Goal: Task Accomplishment & Management: Use online tool/utility

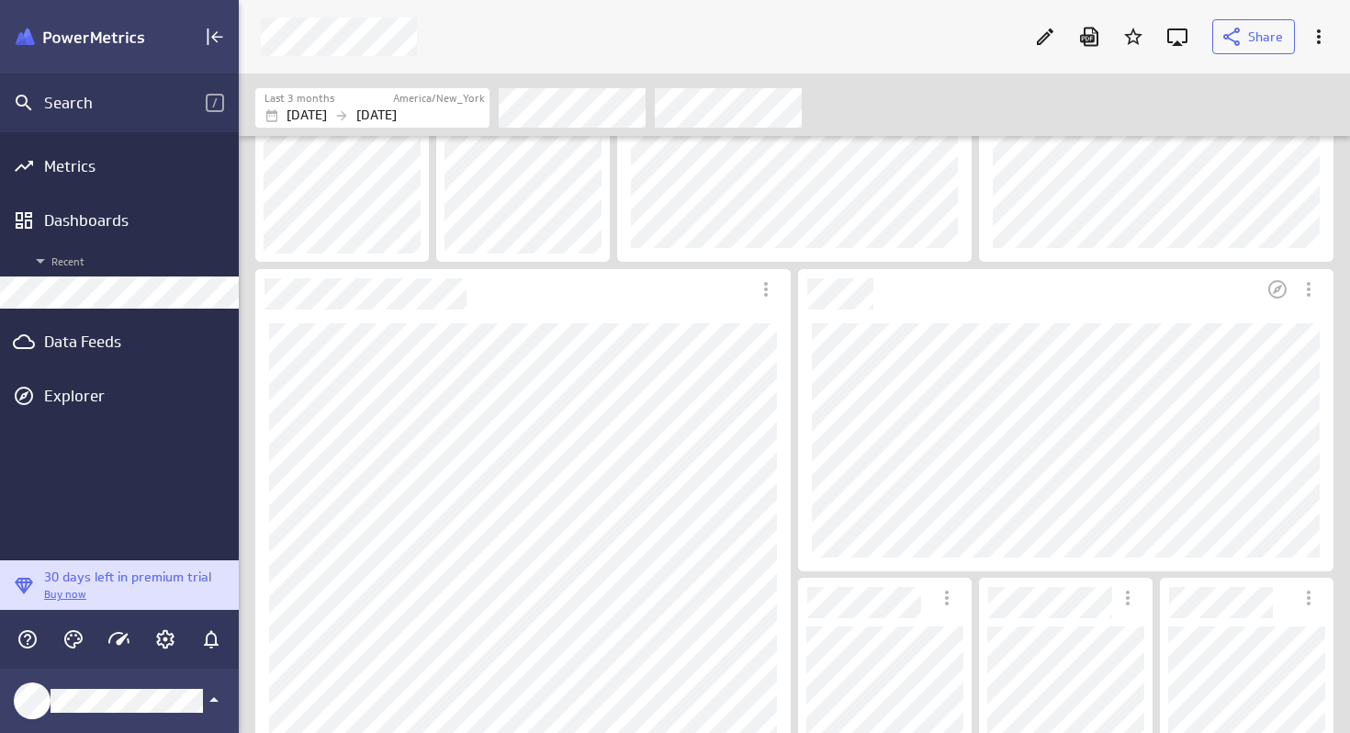
scroll to position [198, 0]
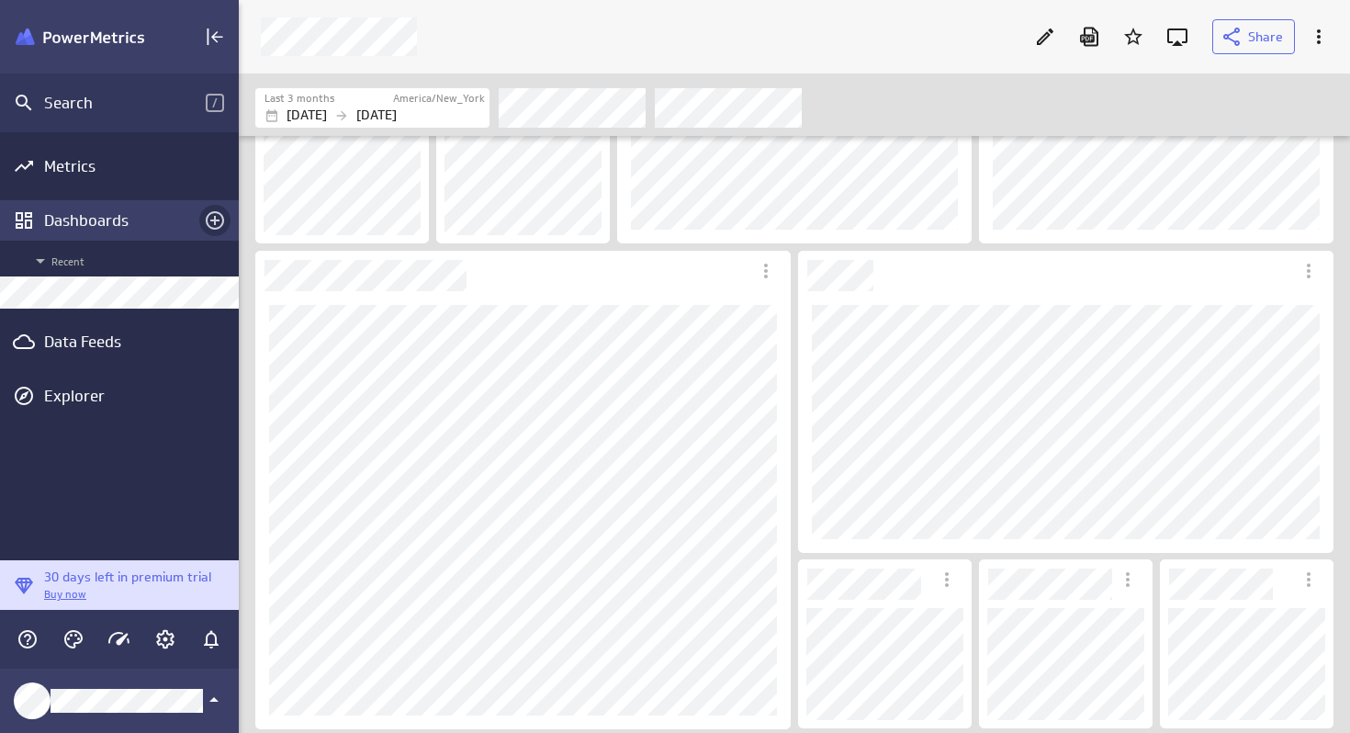
click at [213, 218] on icon "Create a dashboard" at bounding box center [215, 220] width 22 height 22
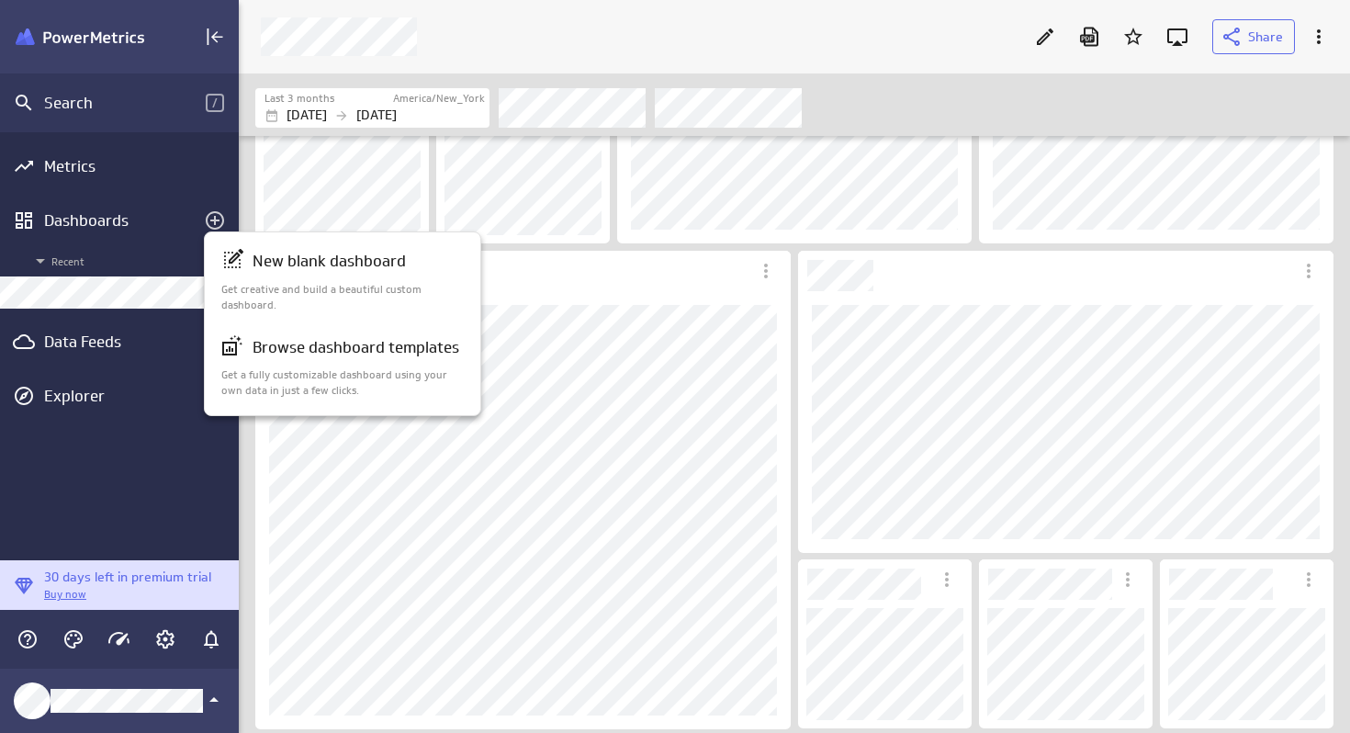
click at [73, 303] on div at bounding box center [675, 366] width 1350 height 733
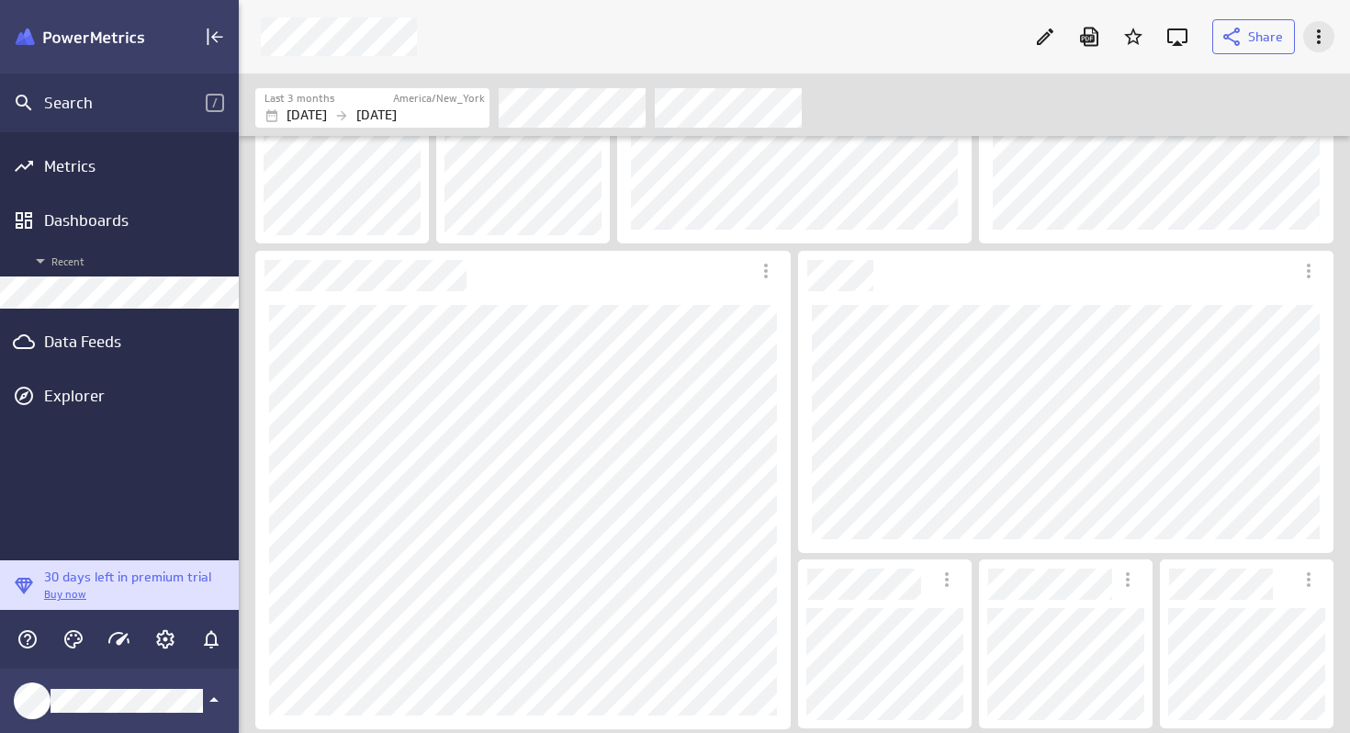
click at [1321, 44] on icon "More actions" at bounding box center [1319, 37] width 22 height 22
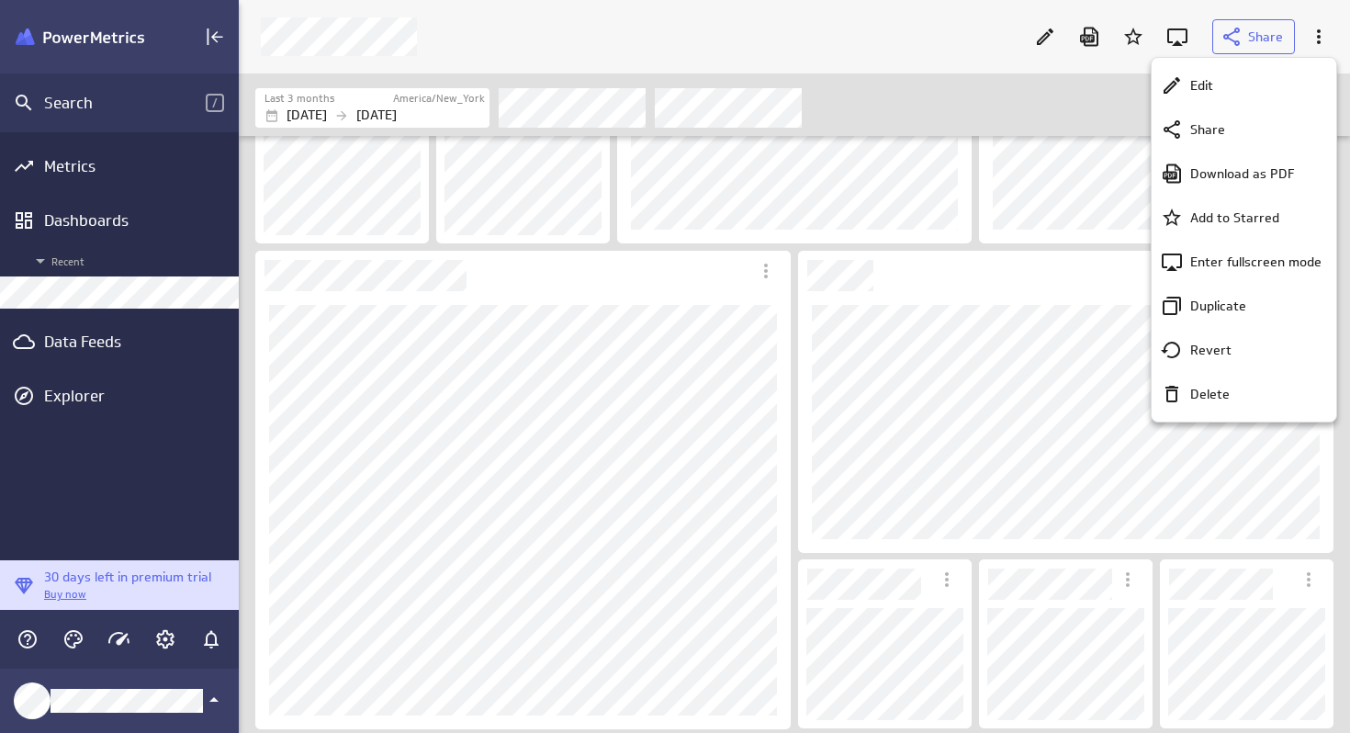
click at [948, 108] on div at bounding box center [675, 366] width 1350 height 733
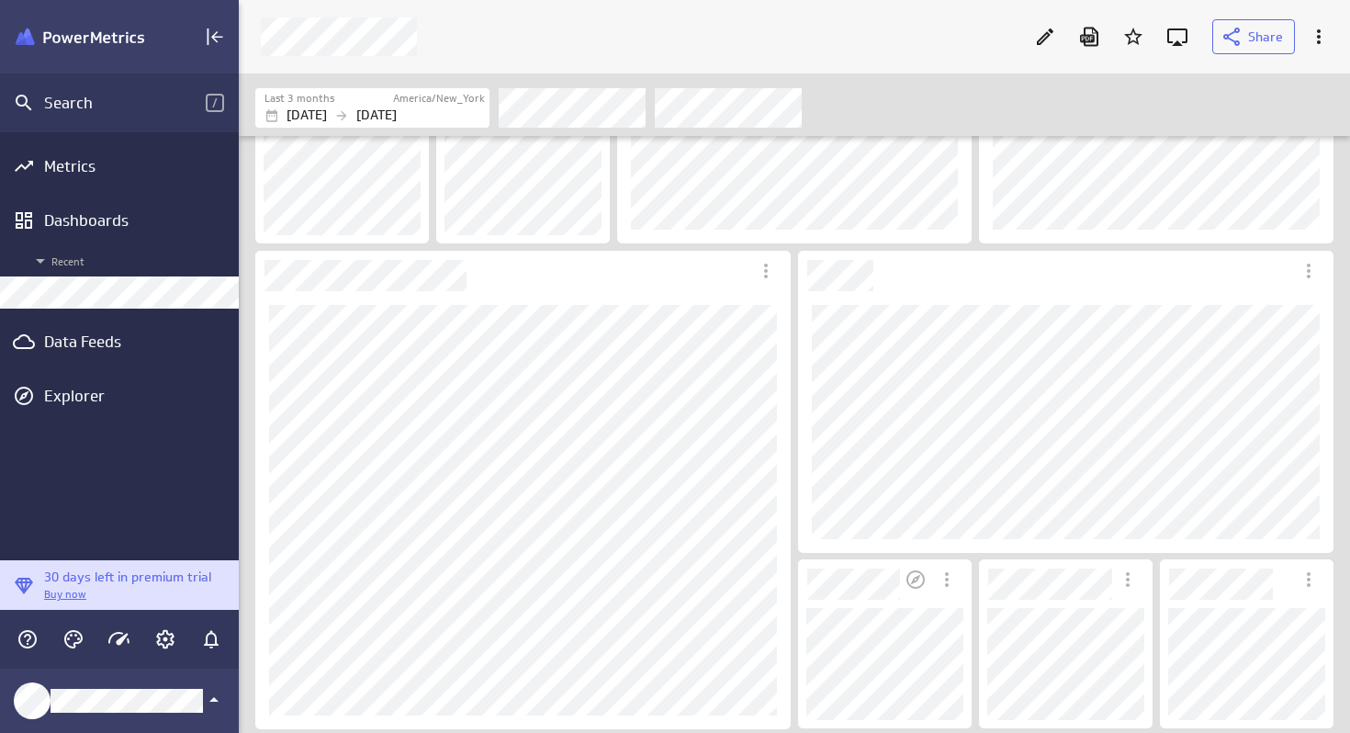
scroll to position [0, 0]
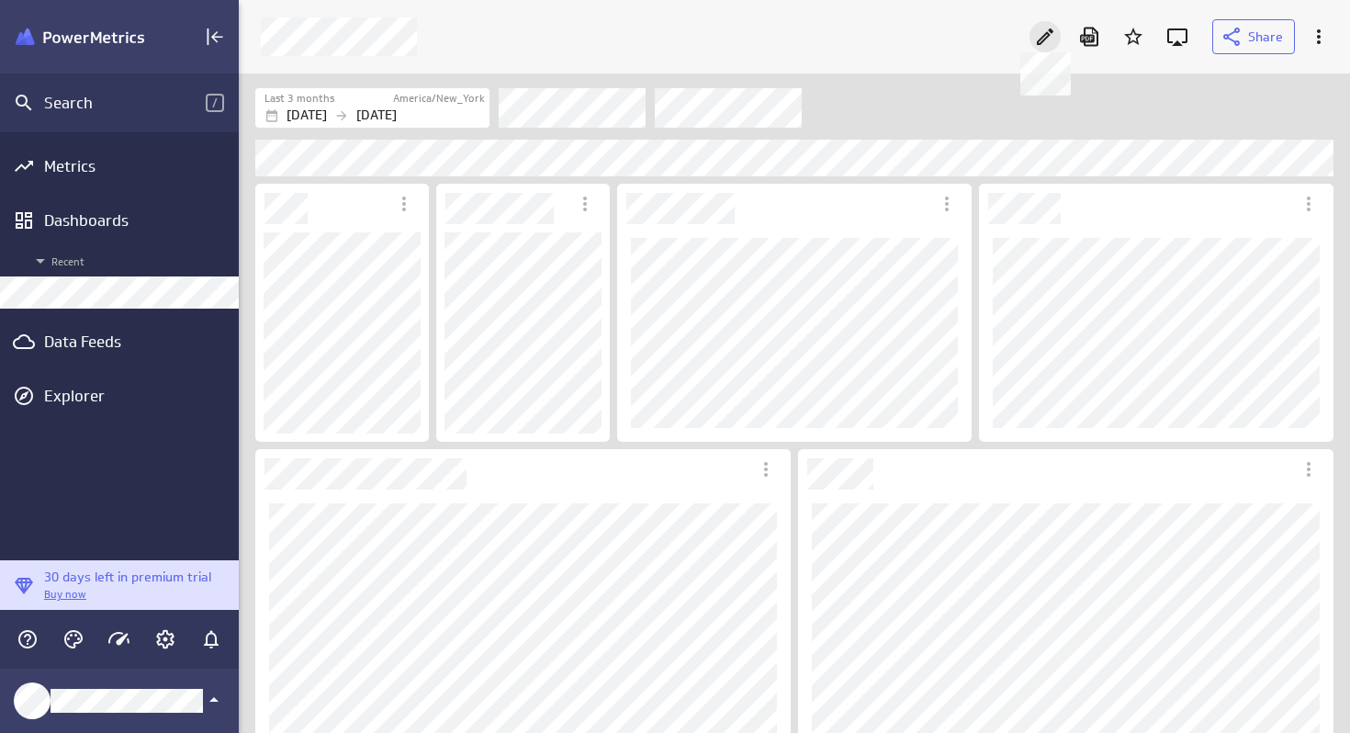
click at [1037, 39] on icon at bounding box center [1045, 37] width 22 height 22
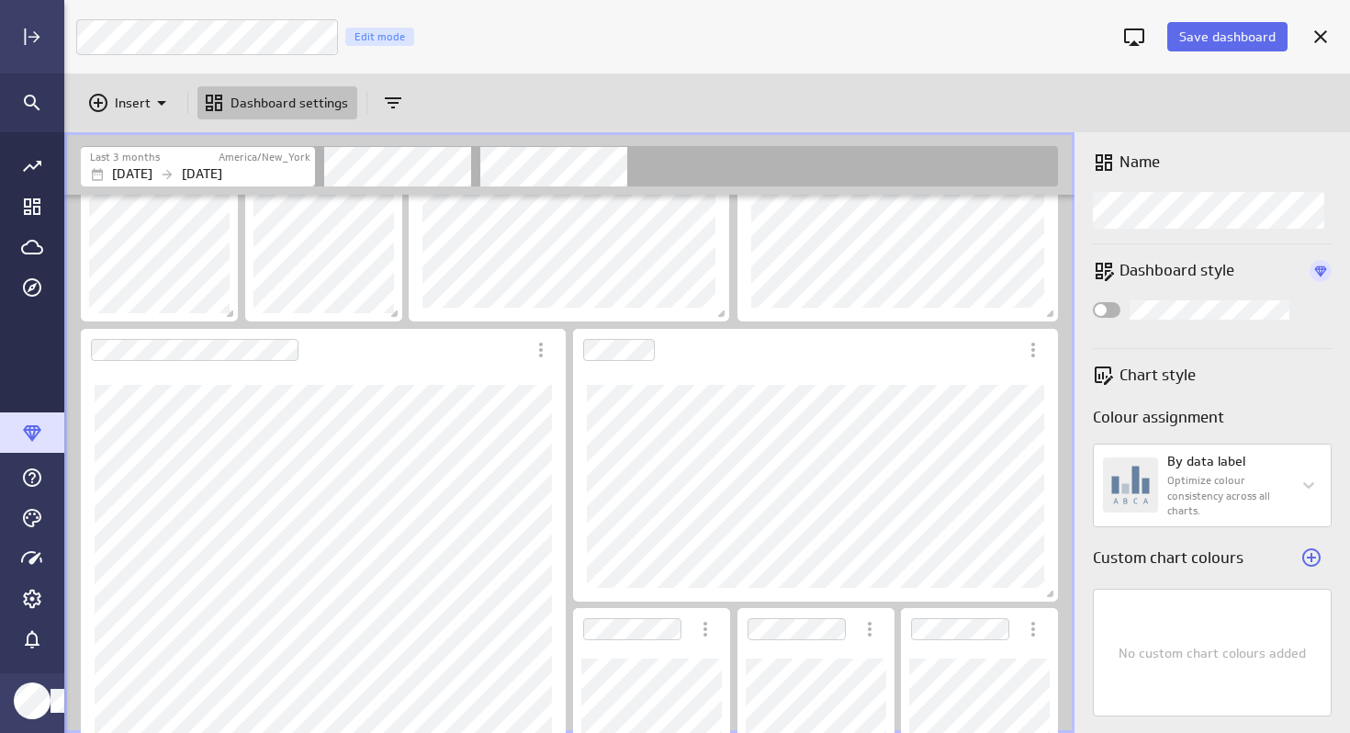
click at [1112, 309] on div "Widget Properties" at bounding box center [1107, 310] width 28 height 16
click at [0, 0] on input "Widget Properties" at bounding box center [0, 0] width 0 height 0
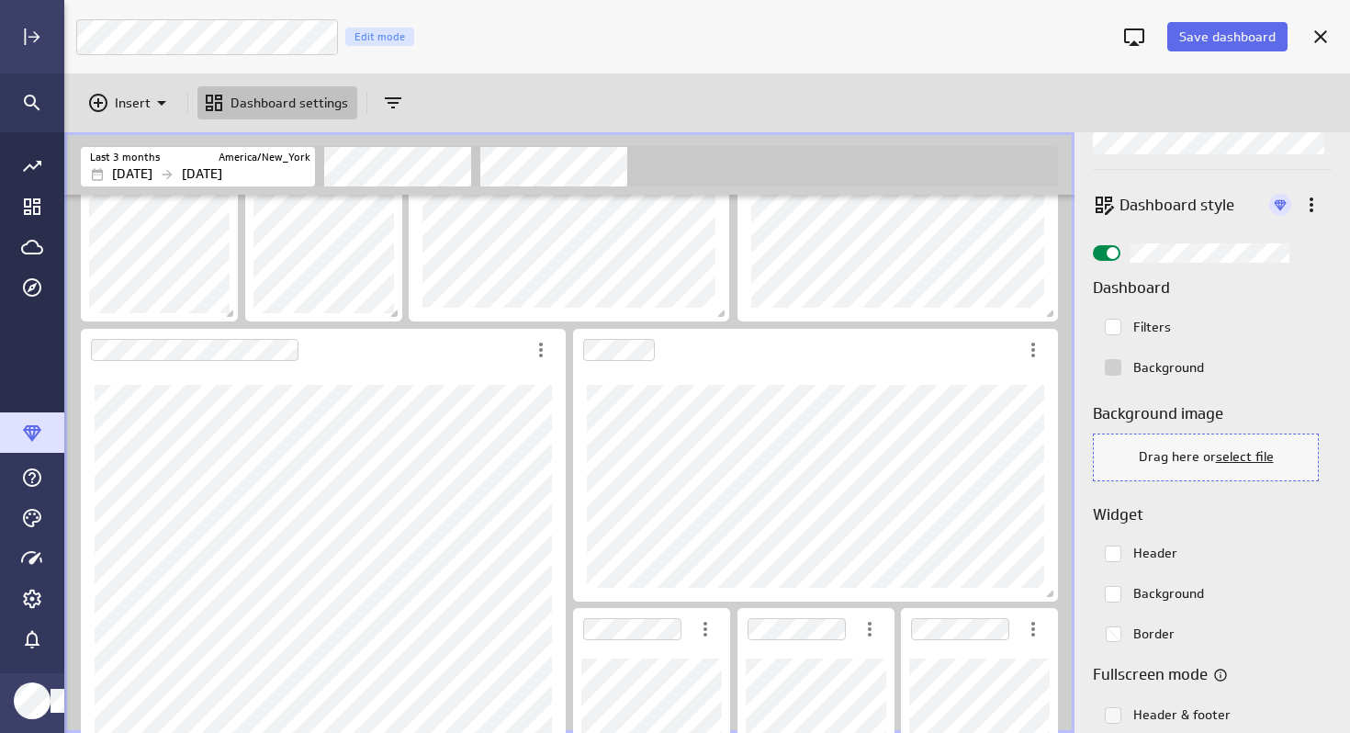
click at [1115, 325] on rect "Colorpicker with the color #ffffff selected." at bounding box center [1114, 328] width 16 height 16
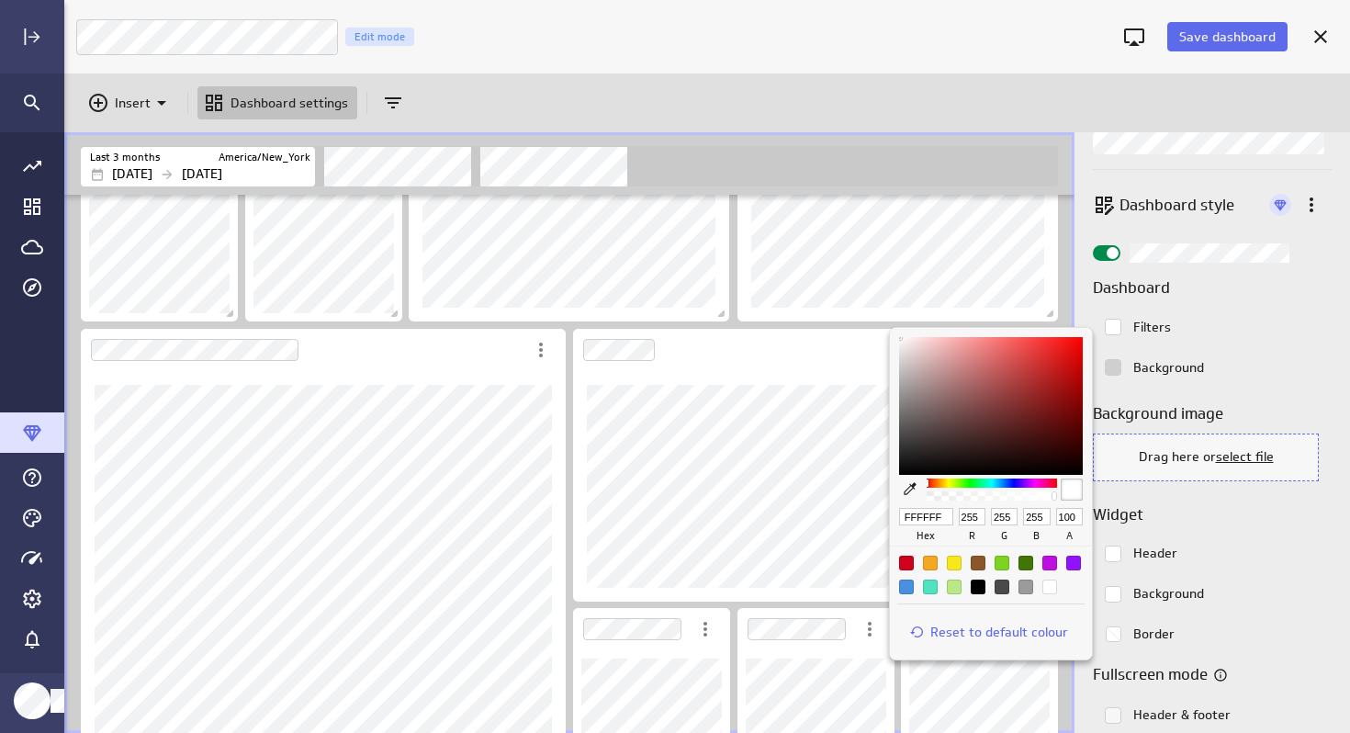
click at [908, 590] on div at bounding box center [906, 587] width 15 height 15
type input "4A90E2"
type input "74"
type input "144"
type input "226"
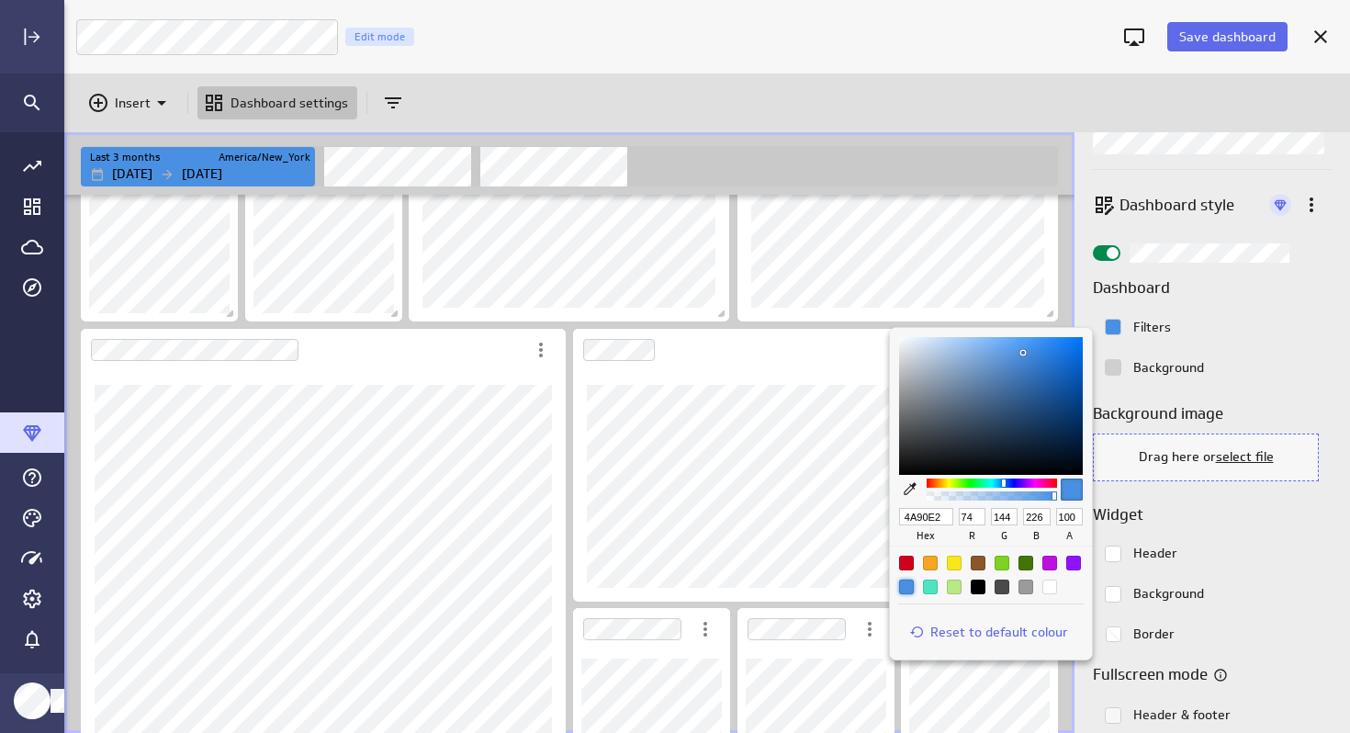
click at [908, 590] on div at bounding box center [906, 587] width 15 height 15
click at [955, 563] on div at bounding box center [954, 563] width 15 height 15
type input "F8E71C"
type input "248"
type input "231"
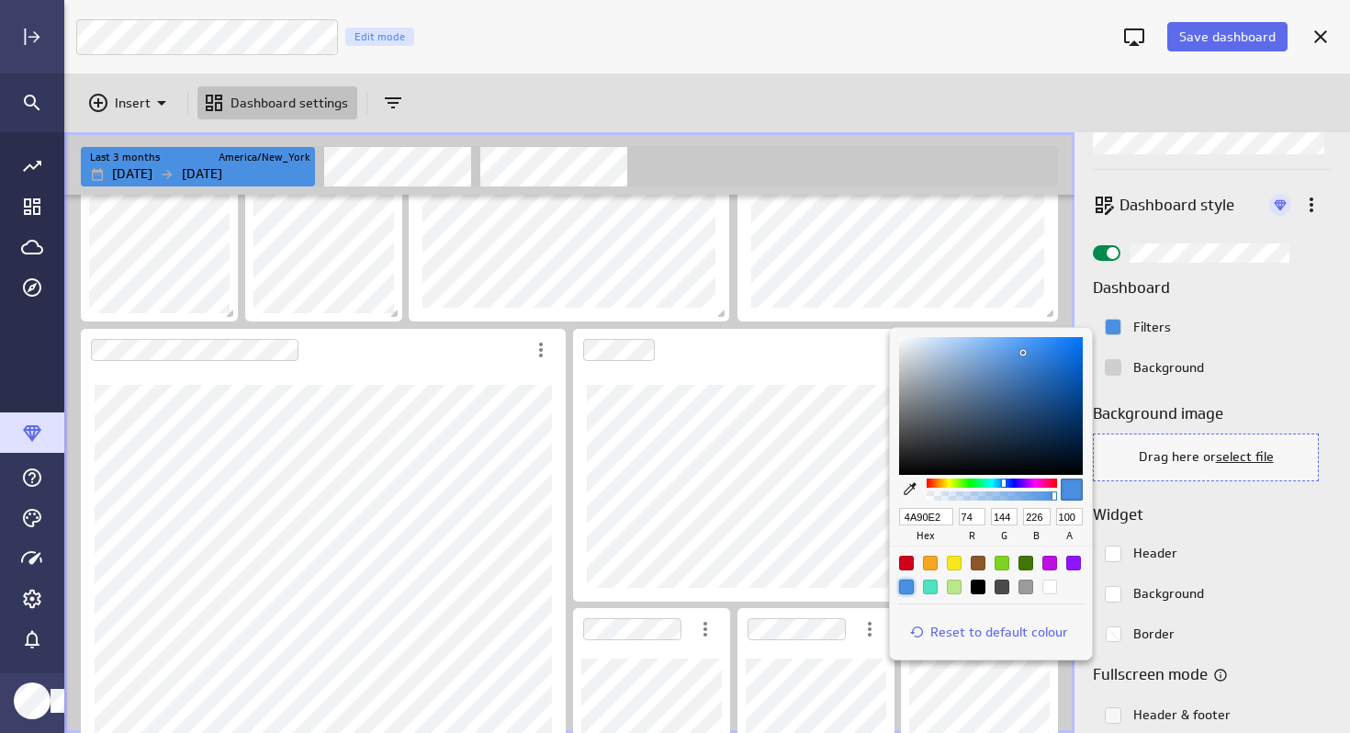
type input "28"
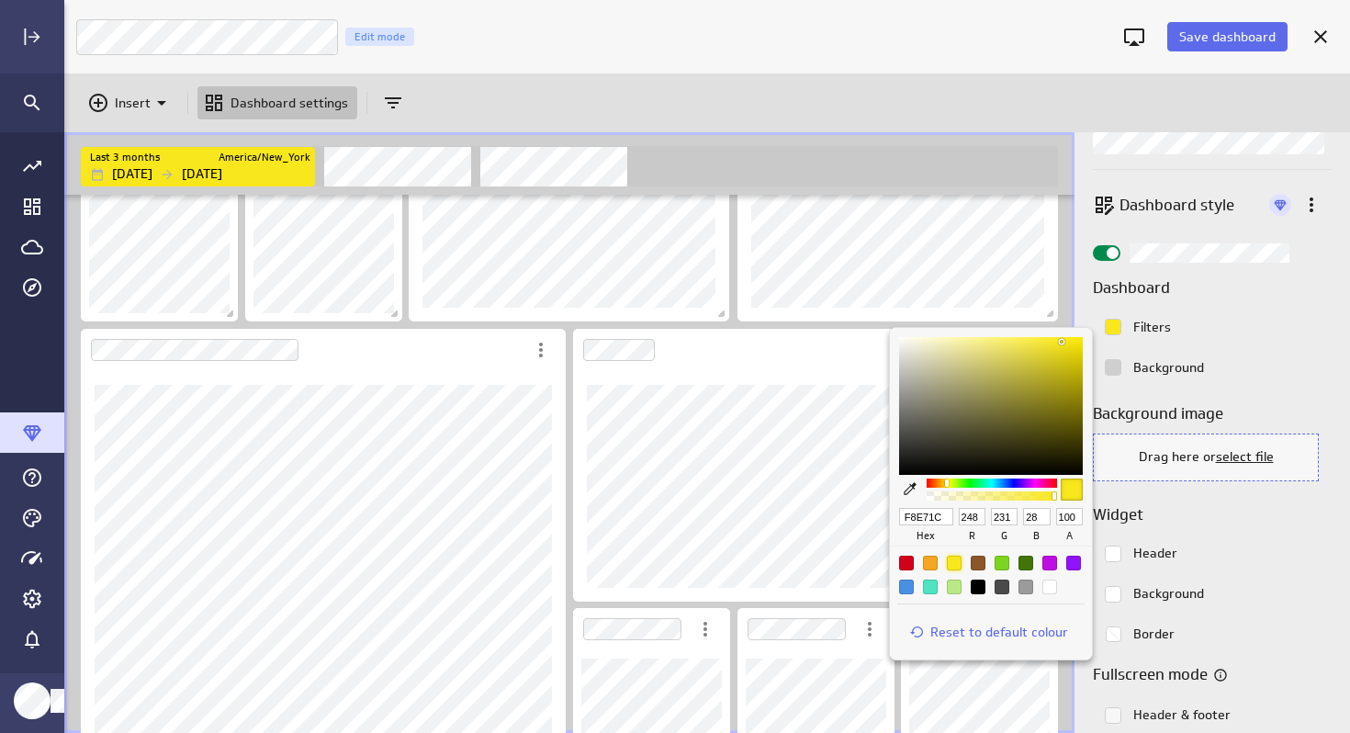
type input "1C47F8"
type input "28"
type input "71"
type input "248"
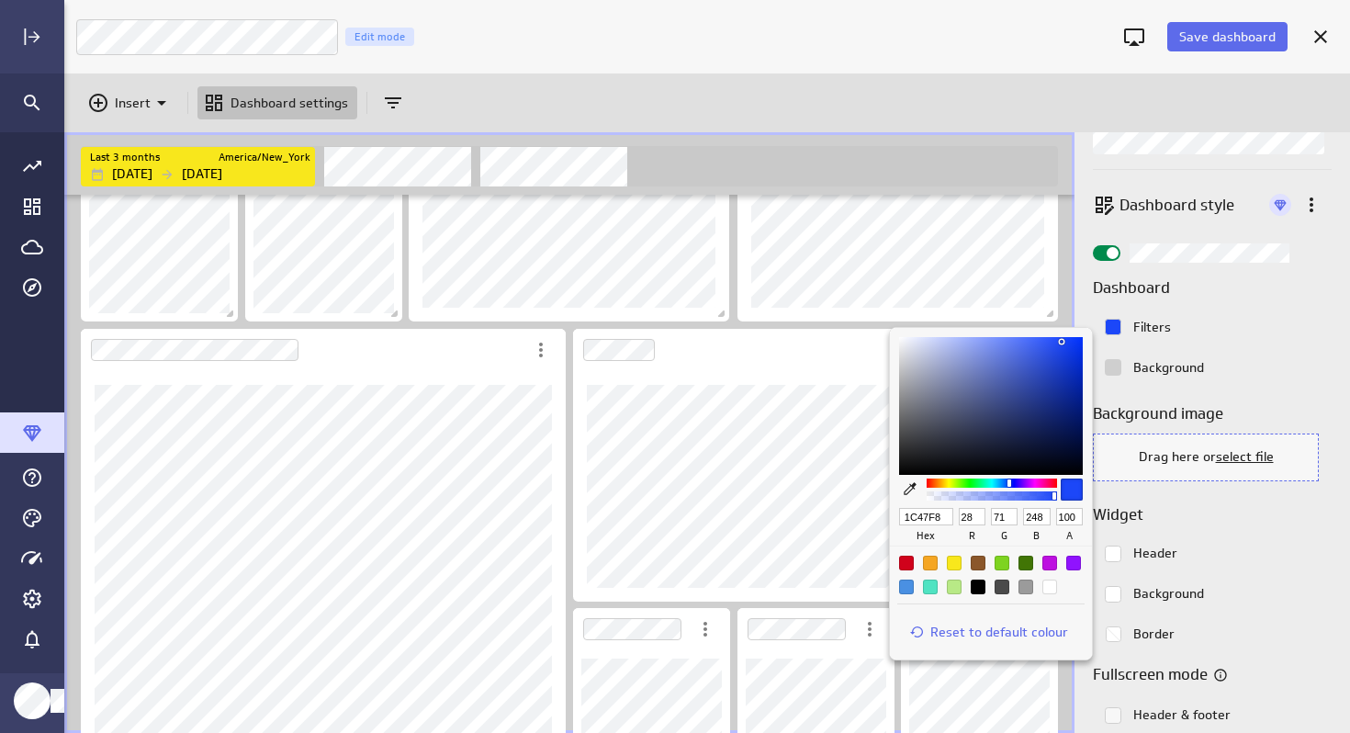
click at [1009, 483] on div at bounding box center [992, 483] width 130 height 9
type input "0E1B51"
type input "14"
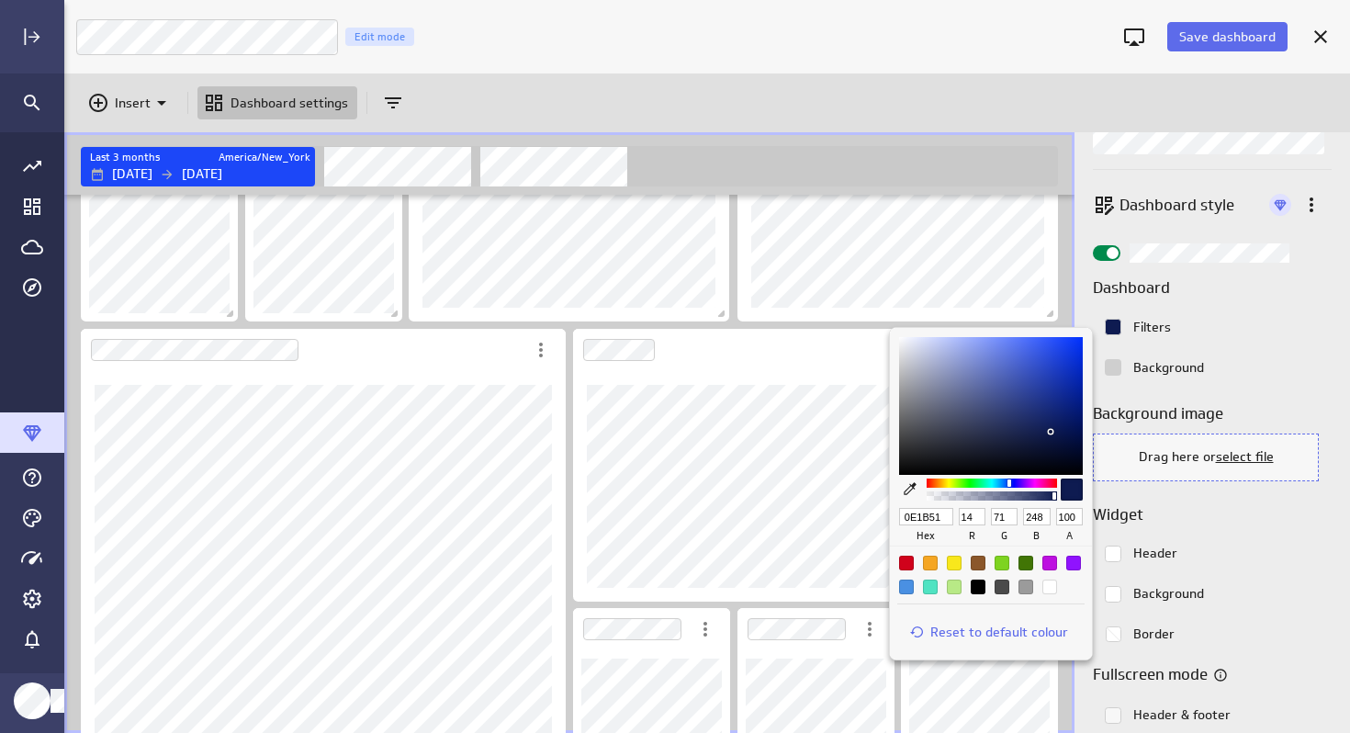
type input "27"
type input "81"
click at [1051, 432] on div at bounding box center [991, 406] width 184 height 138
click at [1288, 368] on div at bounding box center [675, 366] width 1350 height 733
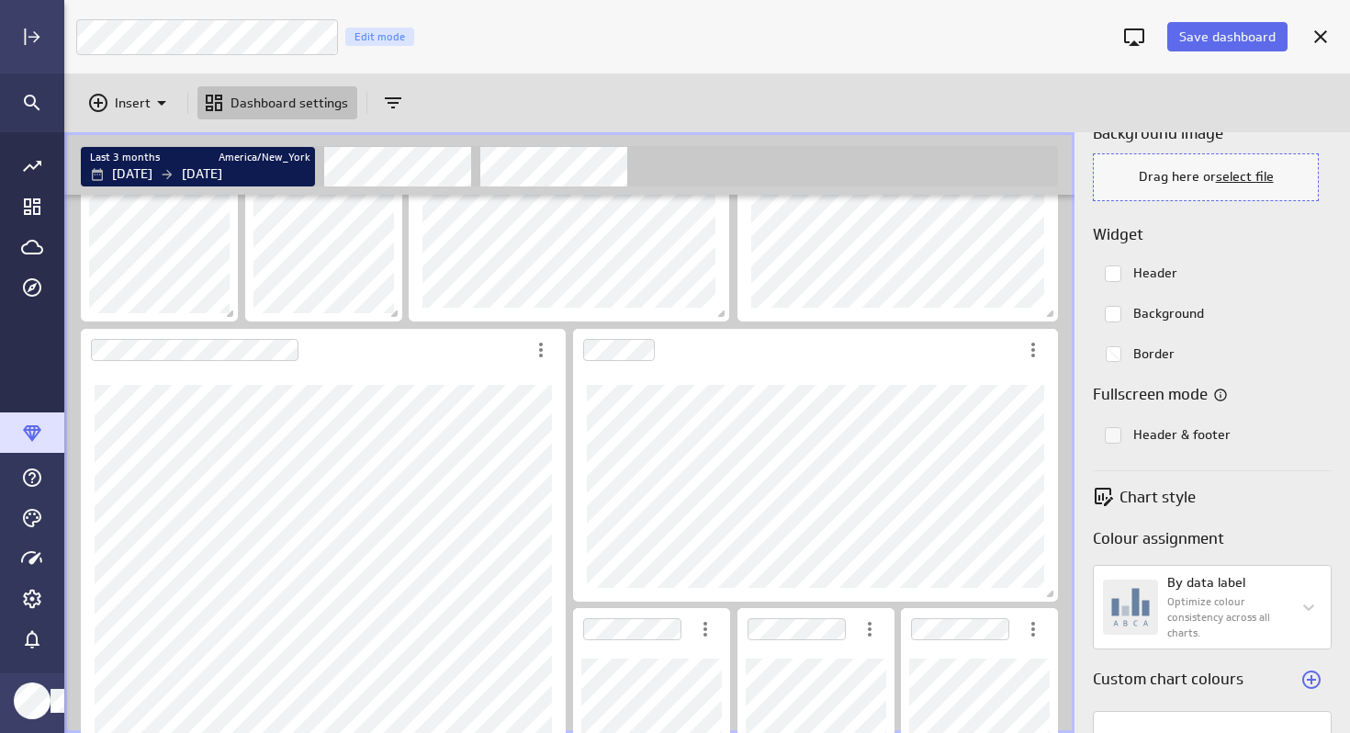
click at [1113, 269] on rect "Colorpicker with the color #ffffff selected." at bounding box center [1114, 273] width 16 height 16
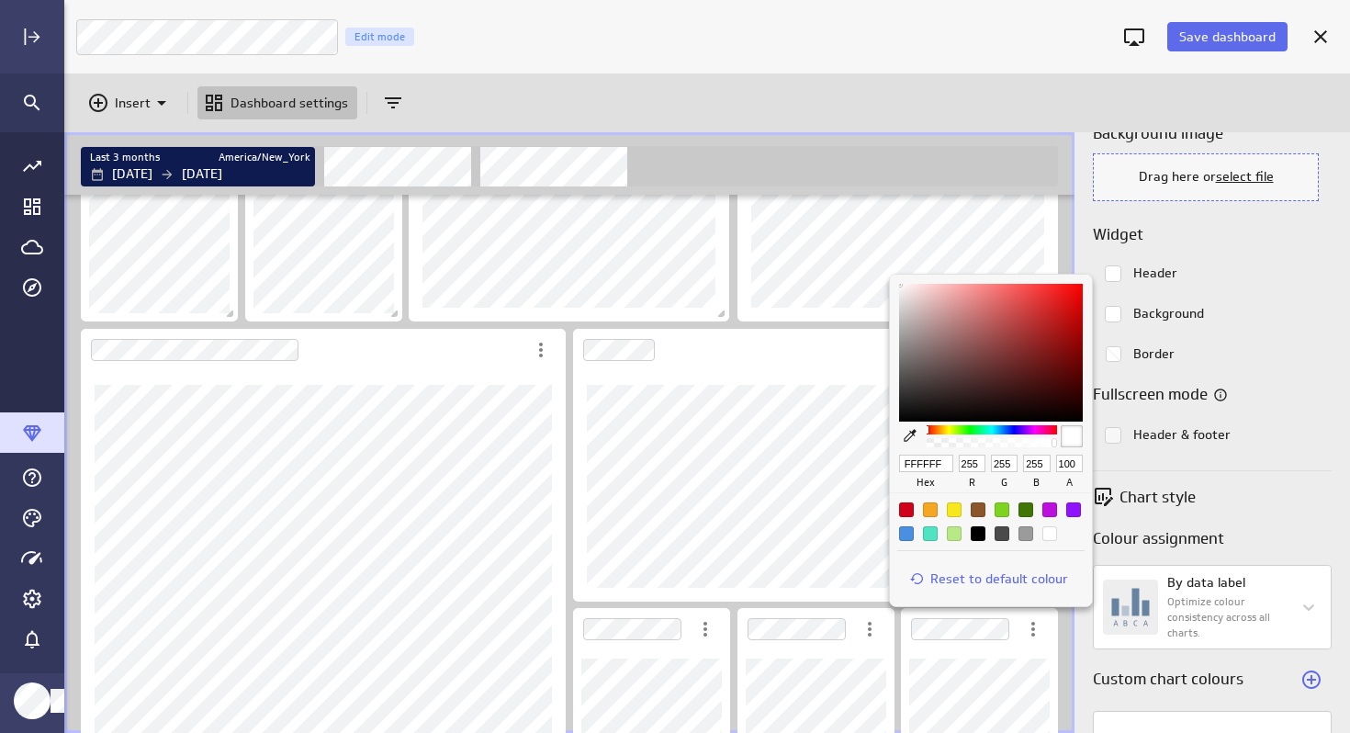
click at [1213, 281] on div at bounding box center [675, 366] width 1350 height 733
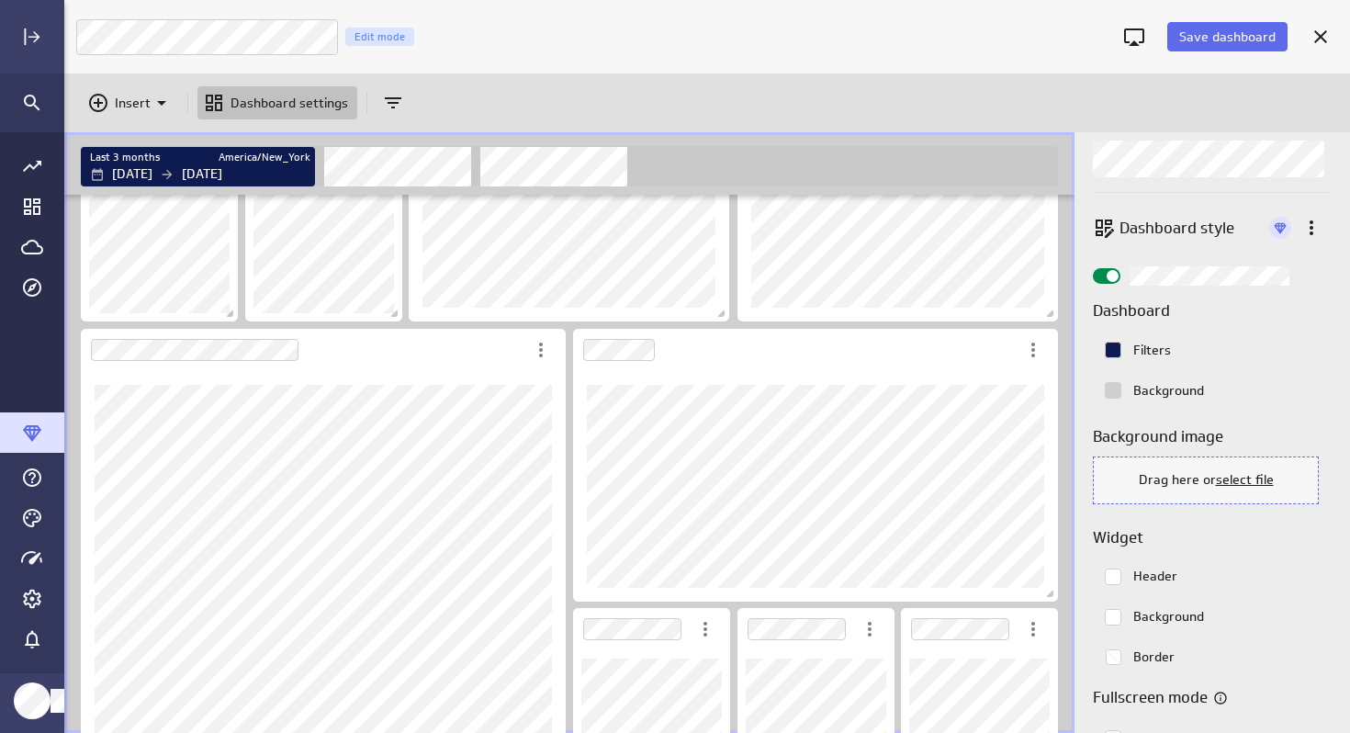
click at [1155, 354] on p "Filters" at bounding box center [1152, 350] width 38 height 19
click at [1116, 350] on rect "Colorpicker with the color #0e1b51FF selected." at bounding box center [1114, 351] width 16 height 16
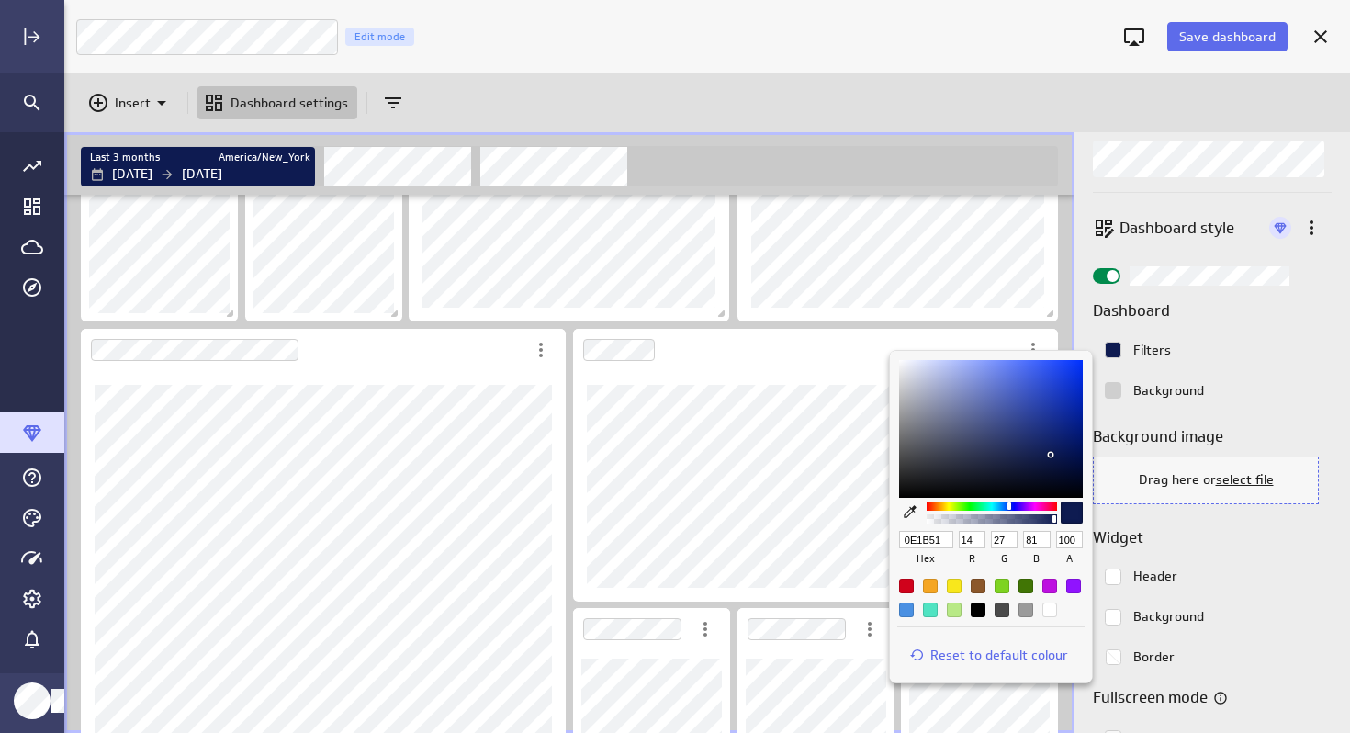
drag, startPoint x: 942, startPoint y: 542, endPoint x: 874, endPoint y: 545, distance: 68.9
click at [874, 545] on div "0E1B51 hex 14 r 27 g 81 b 100 a Reset to default colour" at bounding box center [675, 366] width 1350 height 733
click at [1239, 555] on div at bounding box center [675, 366] width 1350 height 733
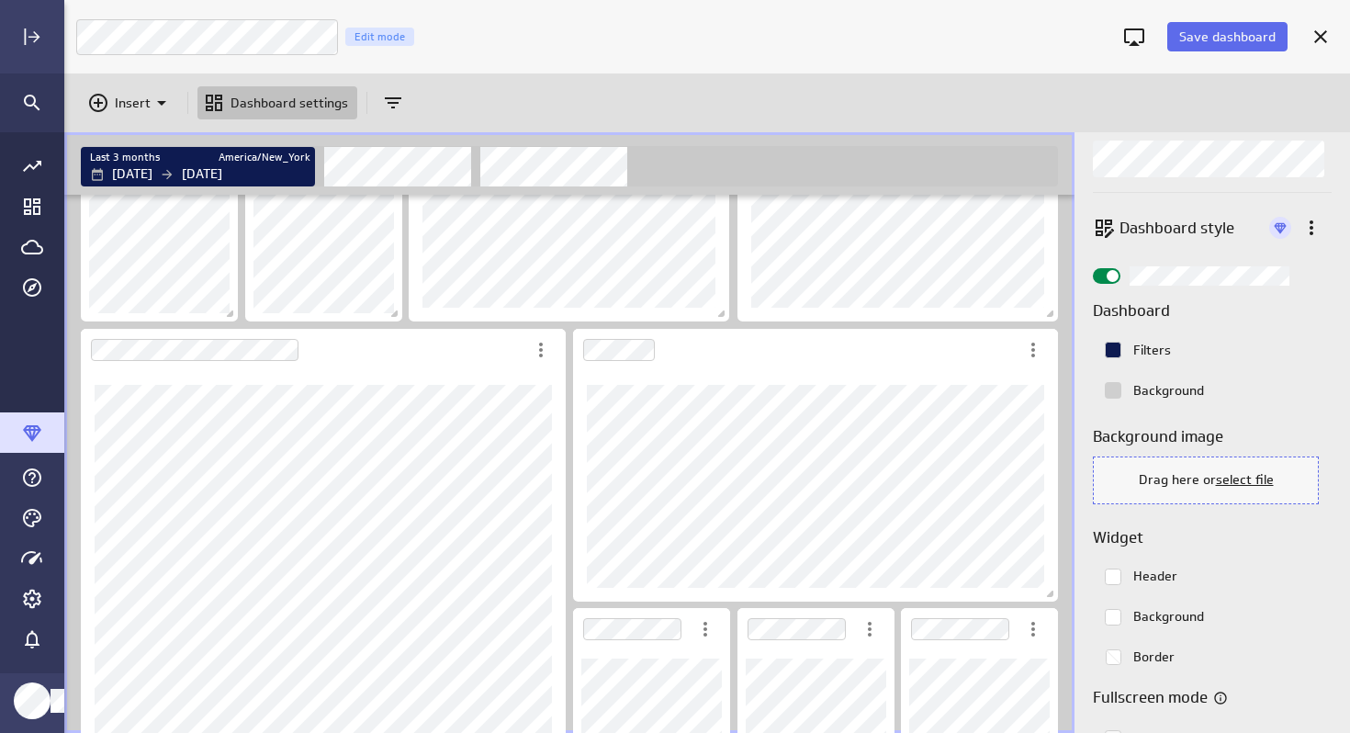
click at [1113, 575] on rect "Colorpicker with the color #ffffff selected." at bounding box center [1114, 577] width 16 height 16
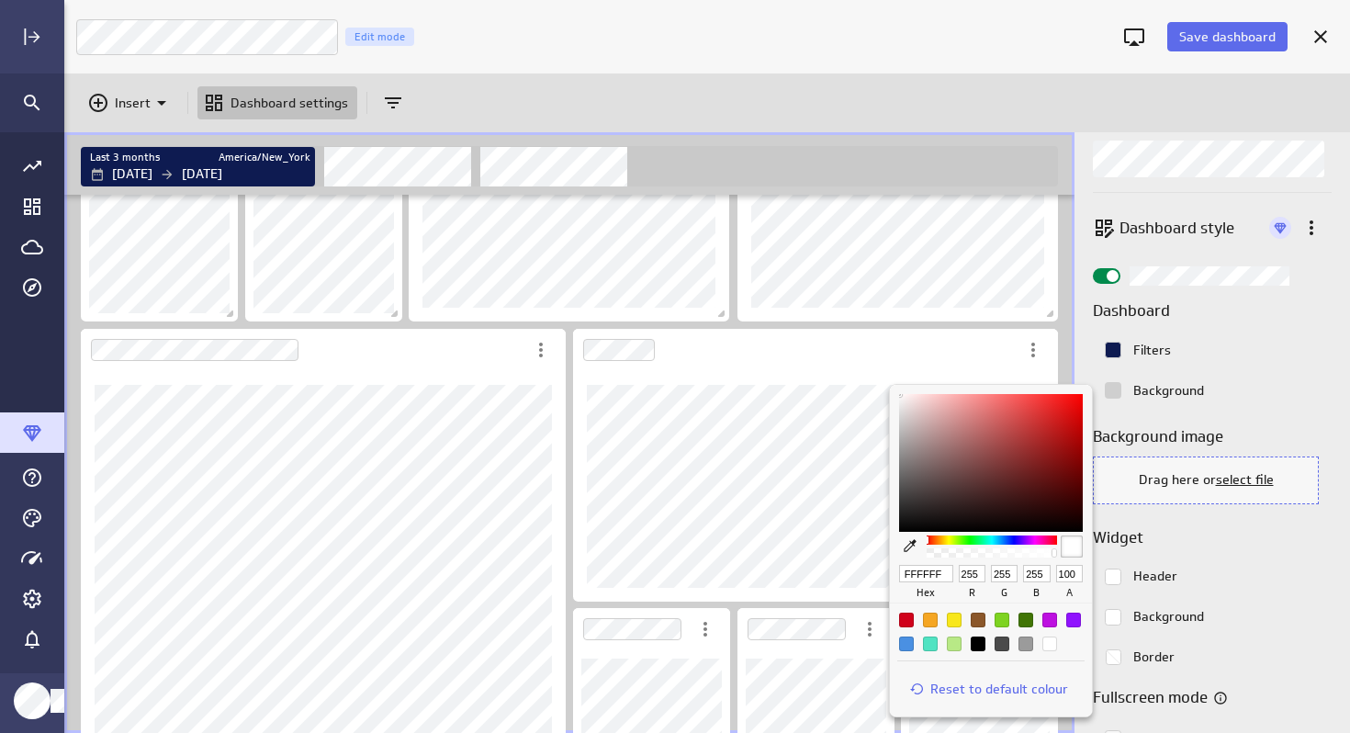
drag, startPoint x: 948, startPoint y: 573, endPoint x: 858, endPoint y: 573, distance: 90.0
click at [858, 573] on div "FFFFFF hex 255 r 255 g 255 b 100 a Reset to default colour" at bounding box center [675, 366] width 1350 height 733
paste input "0E1B51"
type input "0E1B51"
type input "14"
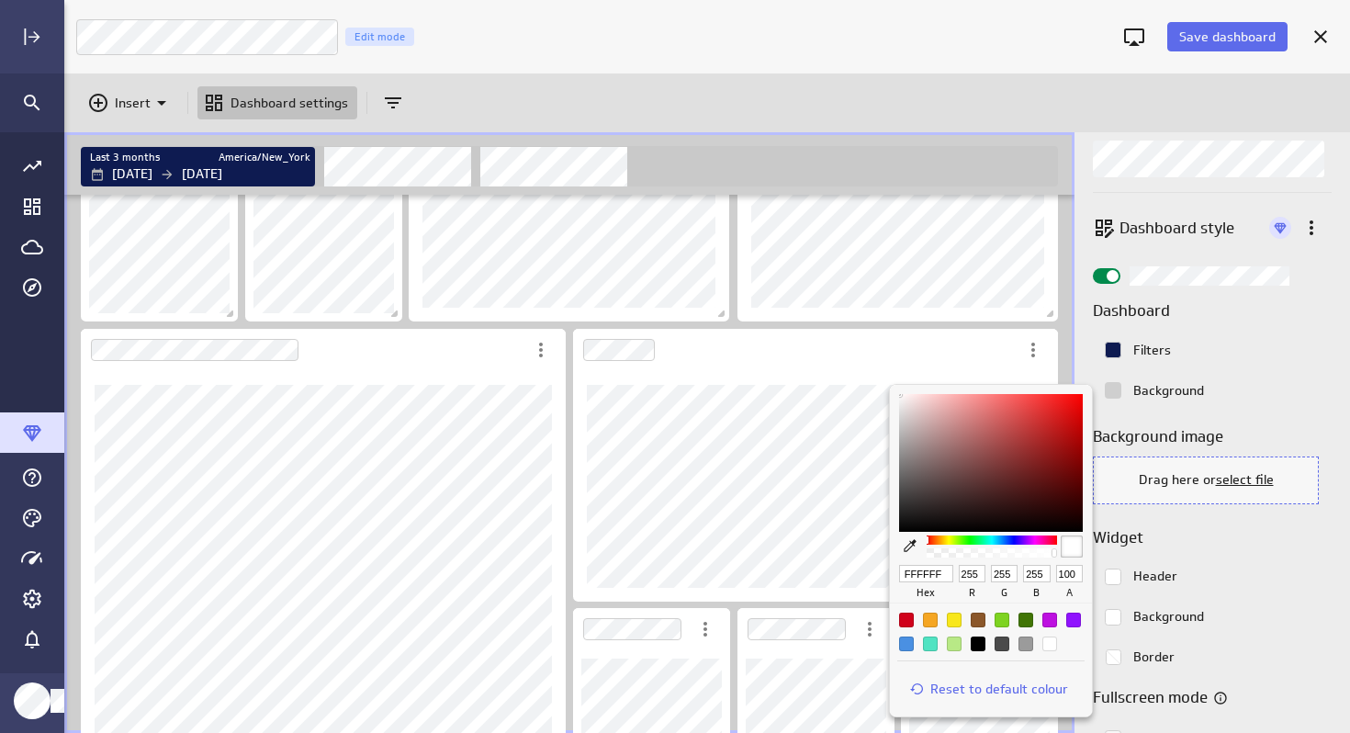
type input "27"
type input "81"
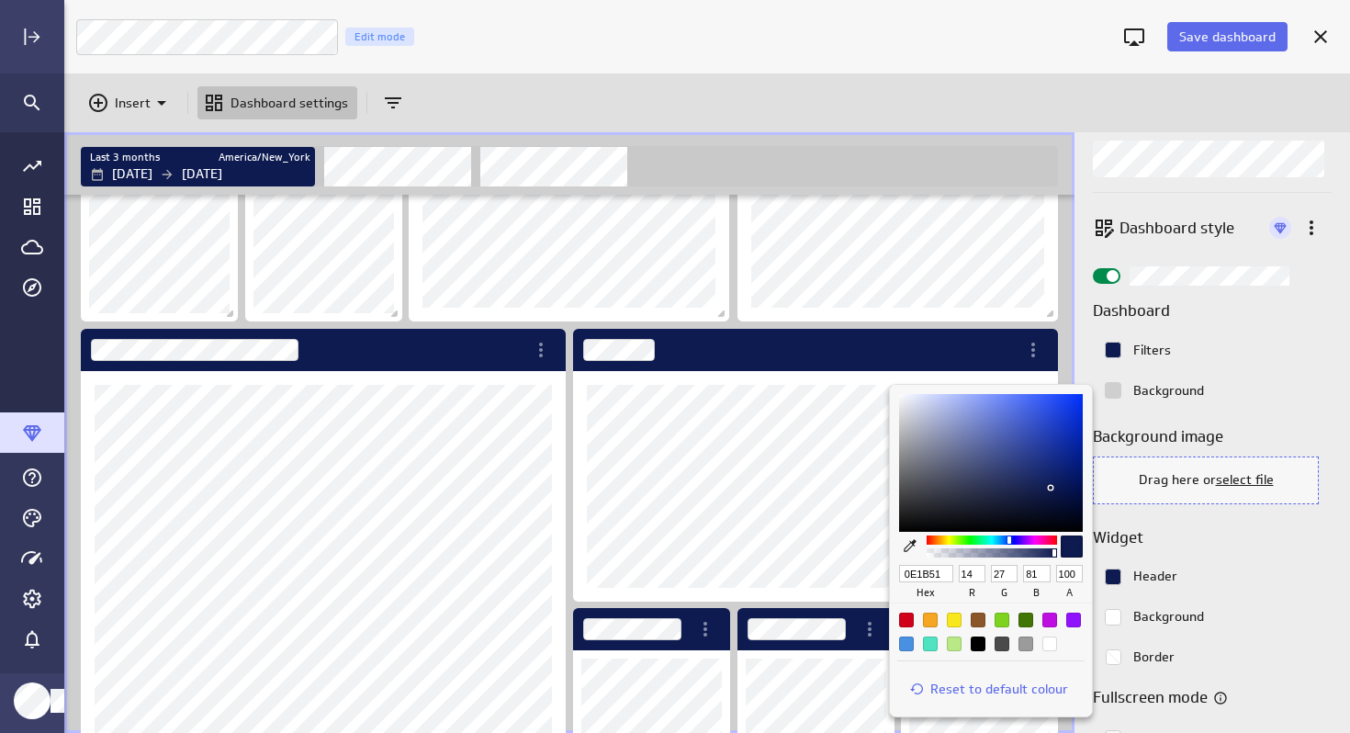
type input "0E1B51"
click at [1259, 558] on div at bounding box center [675, 366] width 1350 height 733
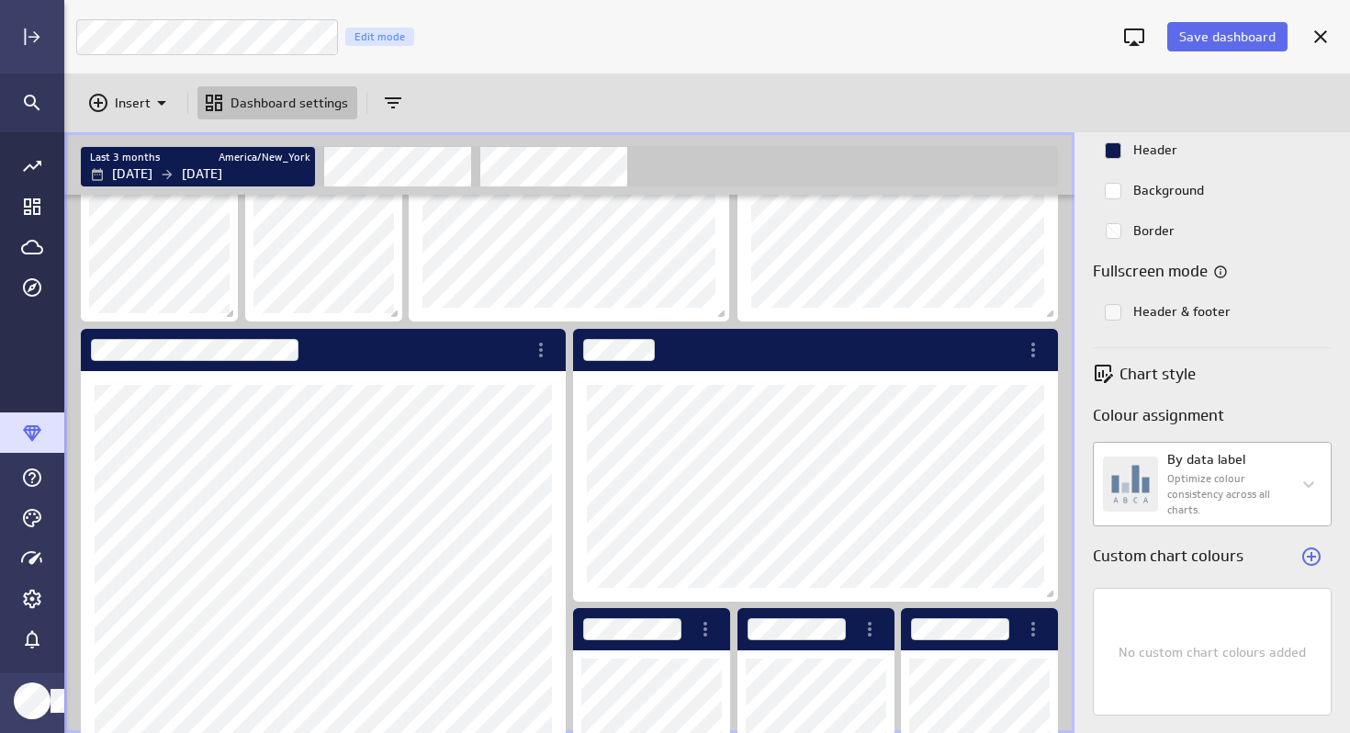
click at [1261, 481] on body "Save dashboard BGBKS Cash Analysis Edit mode Insert Dashboard settings Last 3 m…" at bounding box center [675, 366] width 1350 height 733
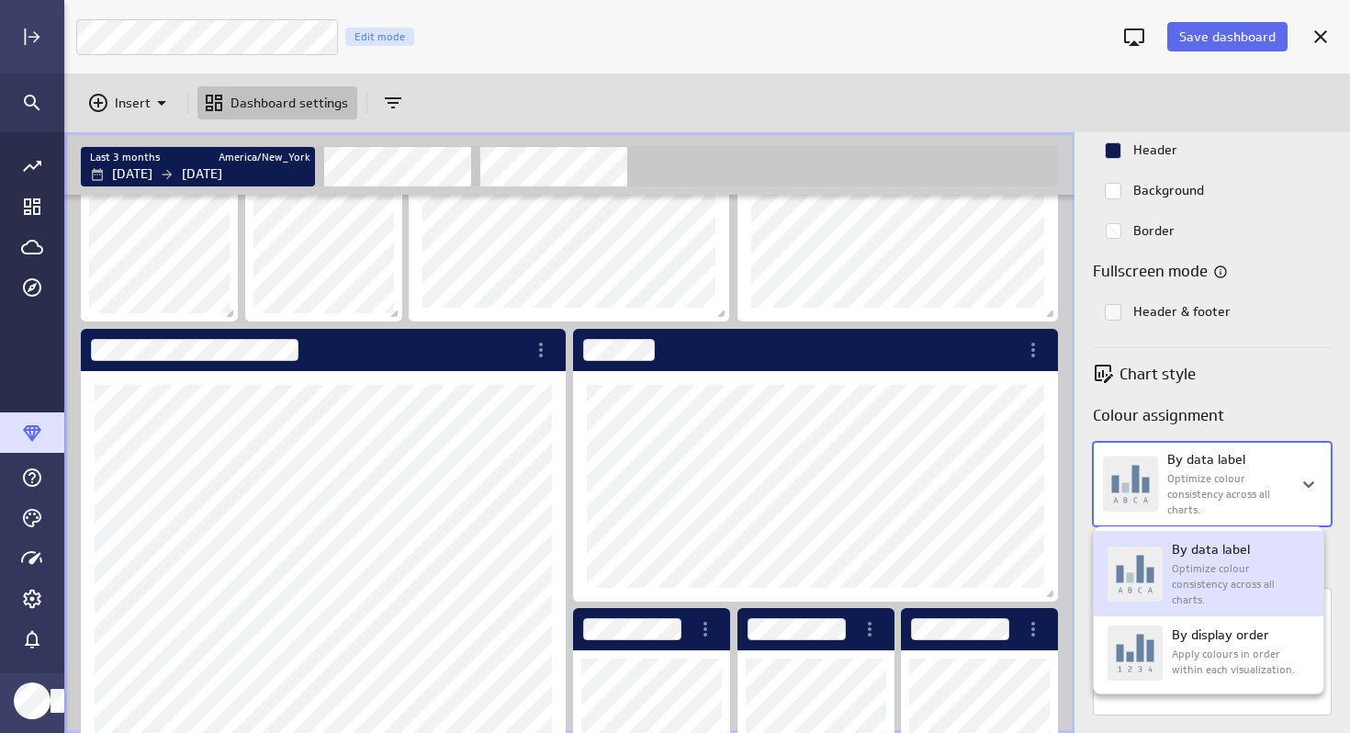
click at [1310, 389] on div at bounding box center [675, 366] width 1350 height 733
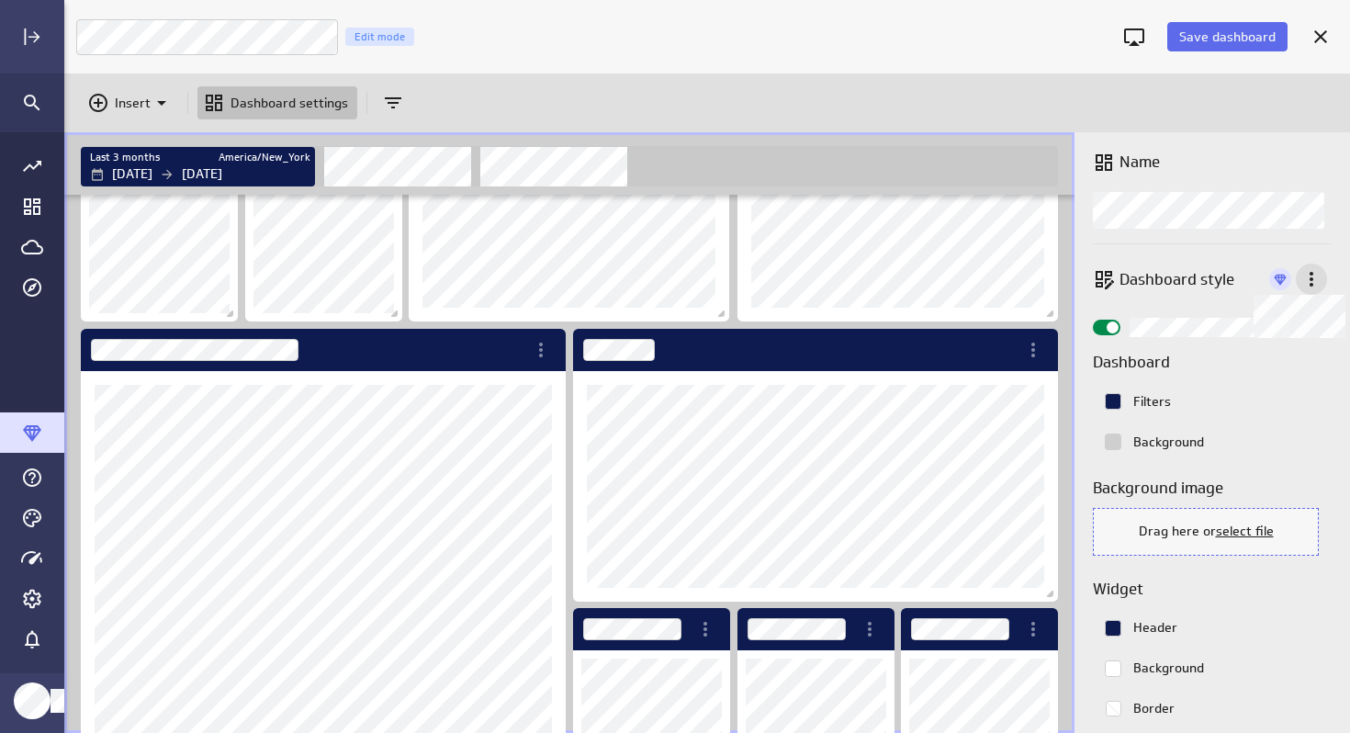
click at [1299, 290] on div "Widget Properties" at bounding box center [1311, 279] width 31 height 31
click at [1299, 291] on div at bounding box center [675, 366] width 1350 height 733
click at [1273, 96] on div "Insert Dashboard settings" at bounding box center [707, 102] width 1286 height 59
click at [1240, 39] on span "Save dashboard" at bounding box center [1227, 36] width 96 height 17
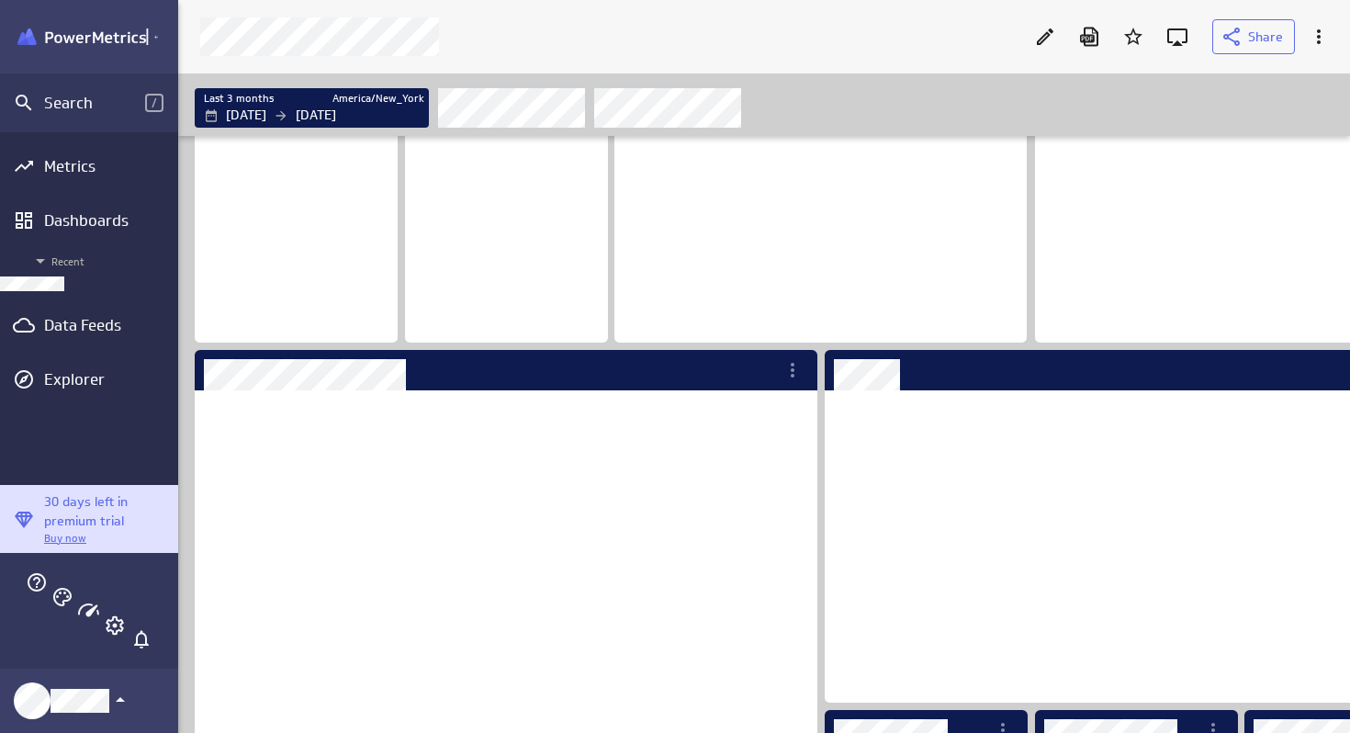
scroll to position [242, 184]
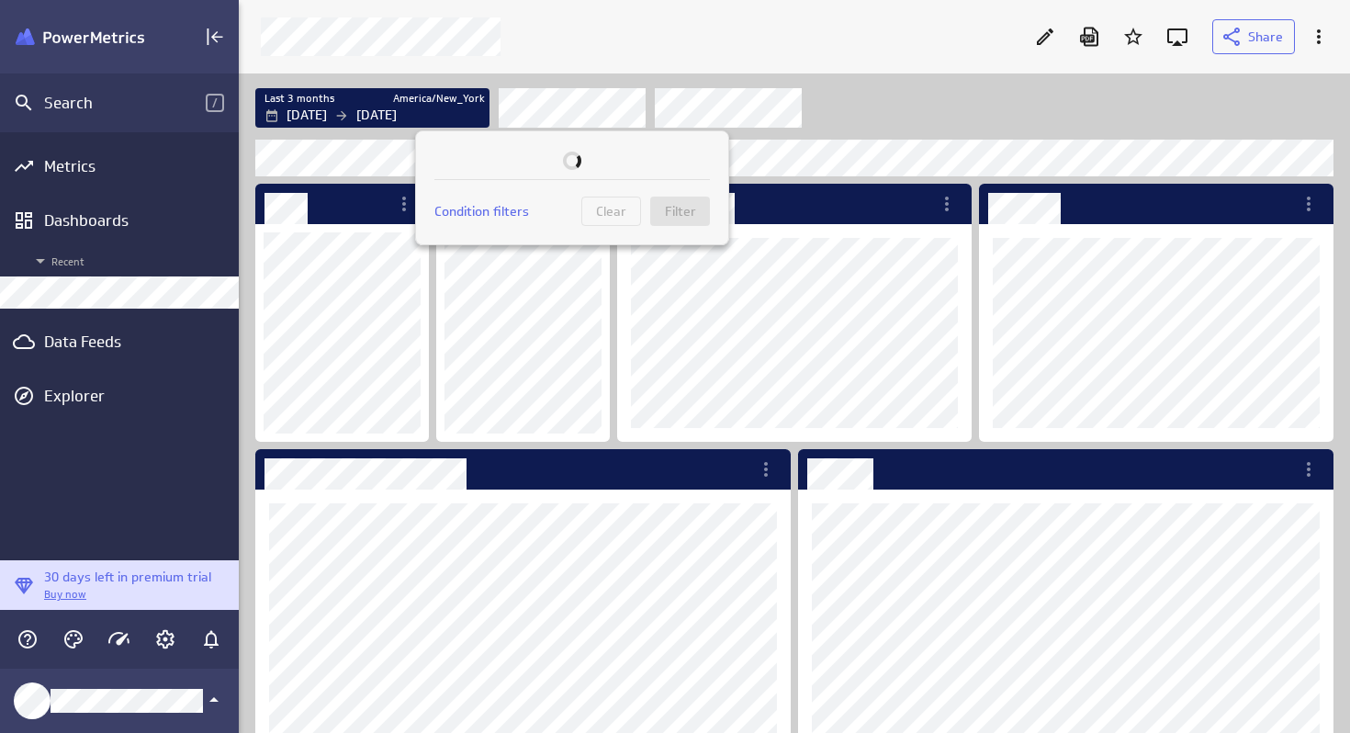
click at [581, 109] on div at bounding box center [675, 366] width 1350 height 733
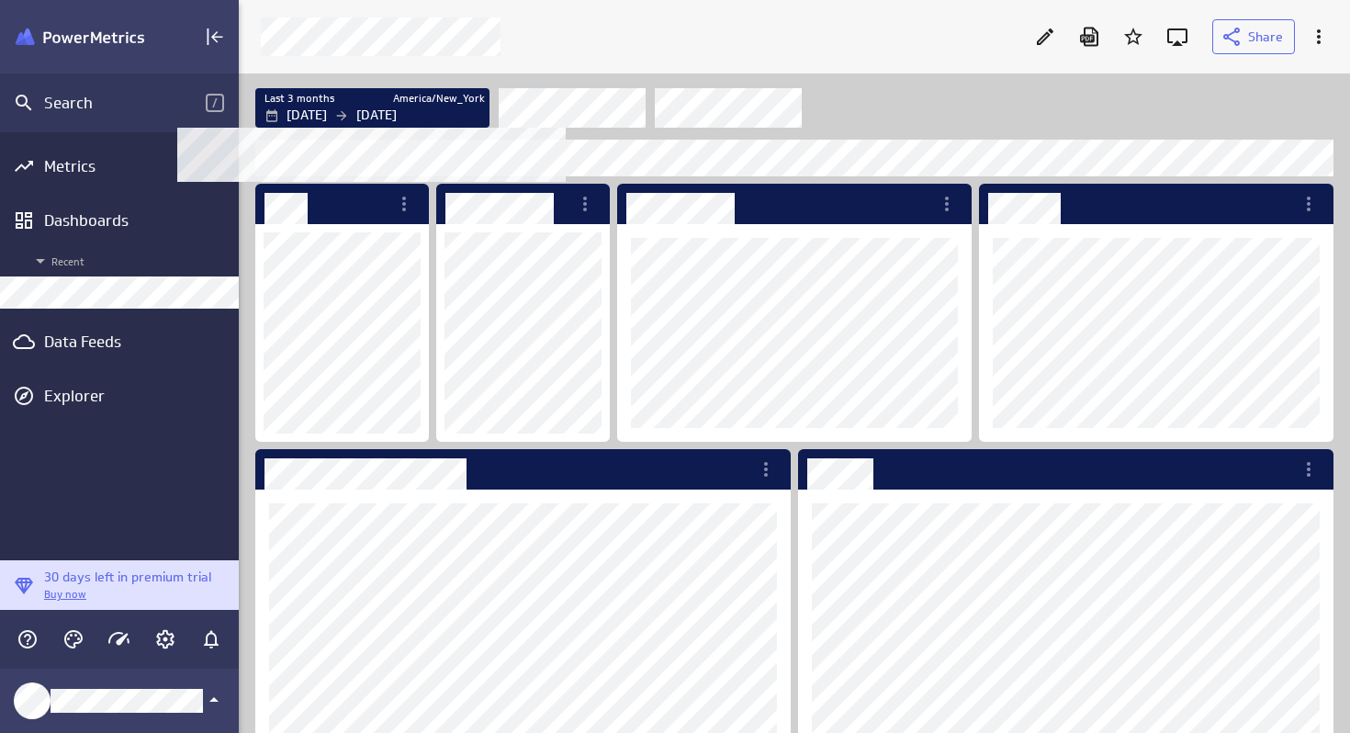
click at [397, 111] on p "[DATE]" at bounding box center [376, 115] width 40 height 19
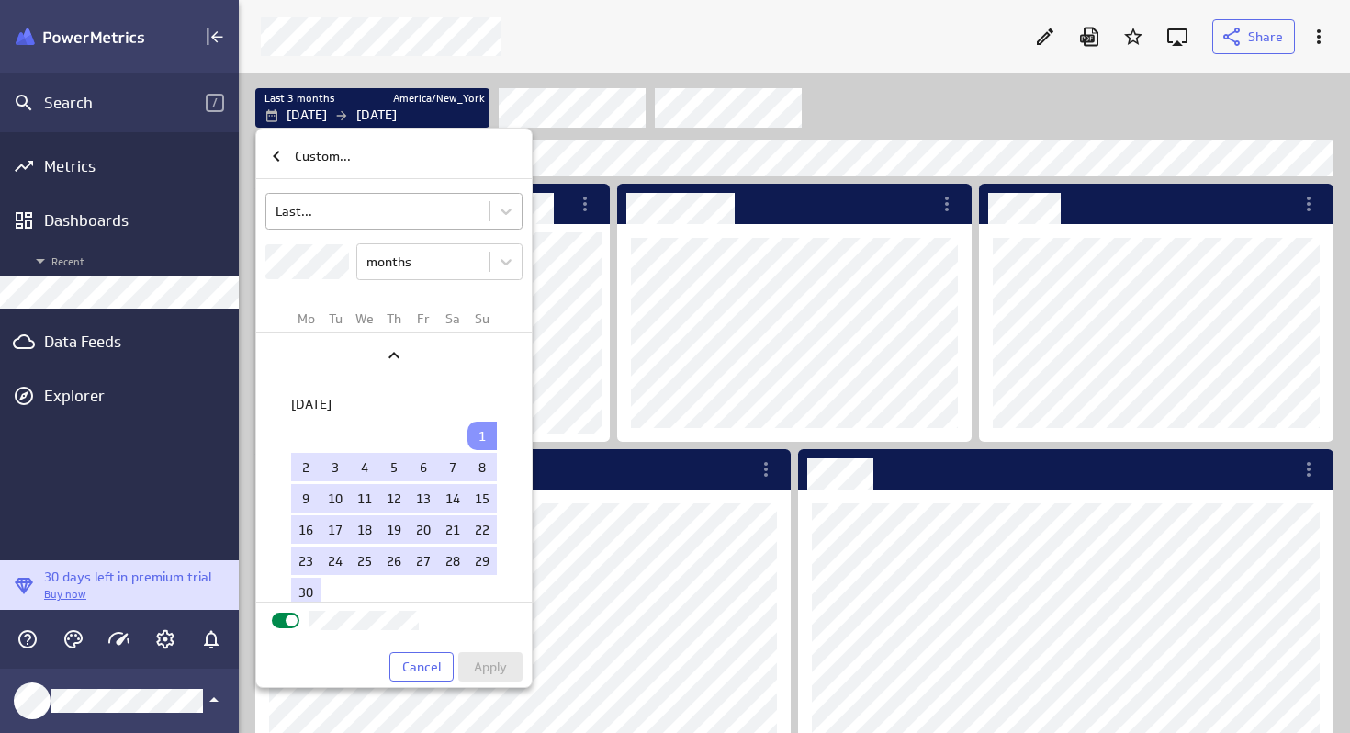
click at [354, 205] on body "Search / Metrics Dashboards Recent Data Feeds Explorer 30 days left in premium …" at bounding box center [675, 366] width 1350 height 733
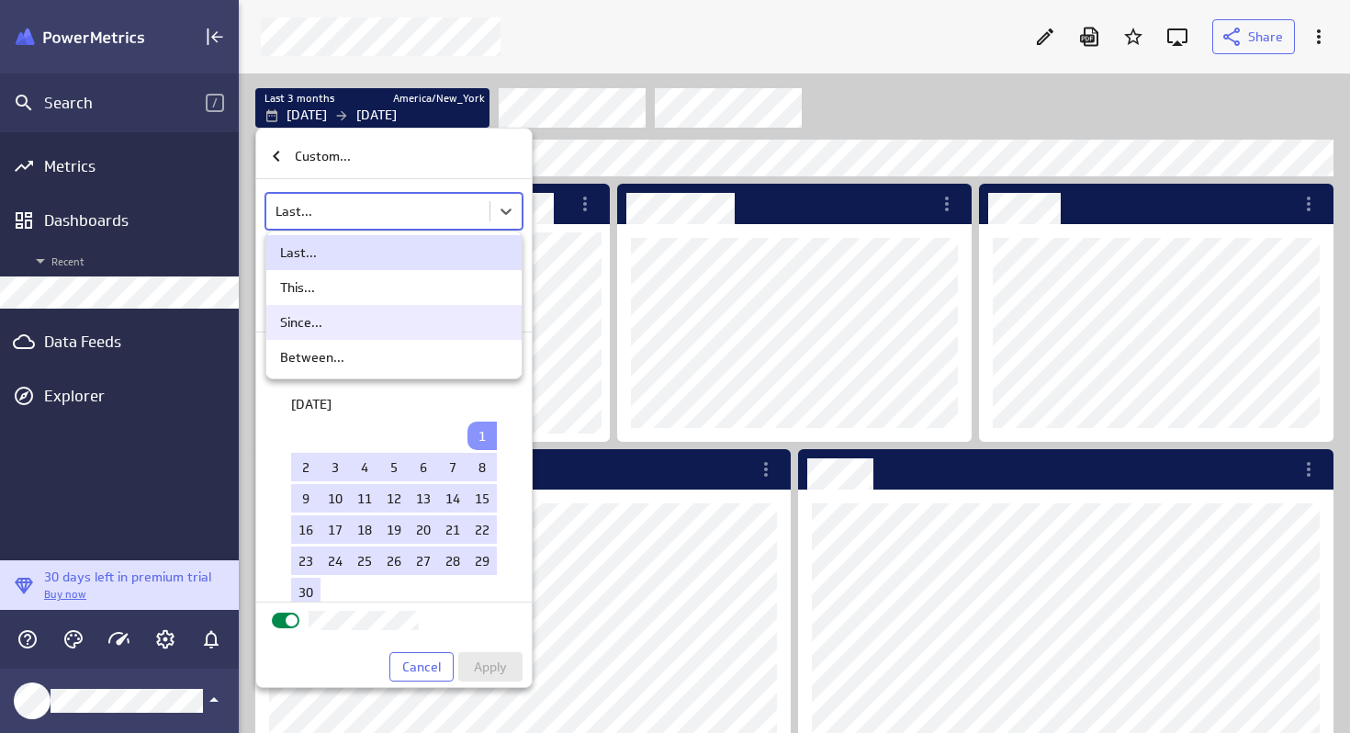
click at [315, 321] on div "Since..." at bounding box center [301, 322] width 42 height 17
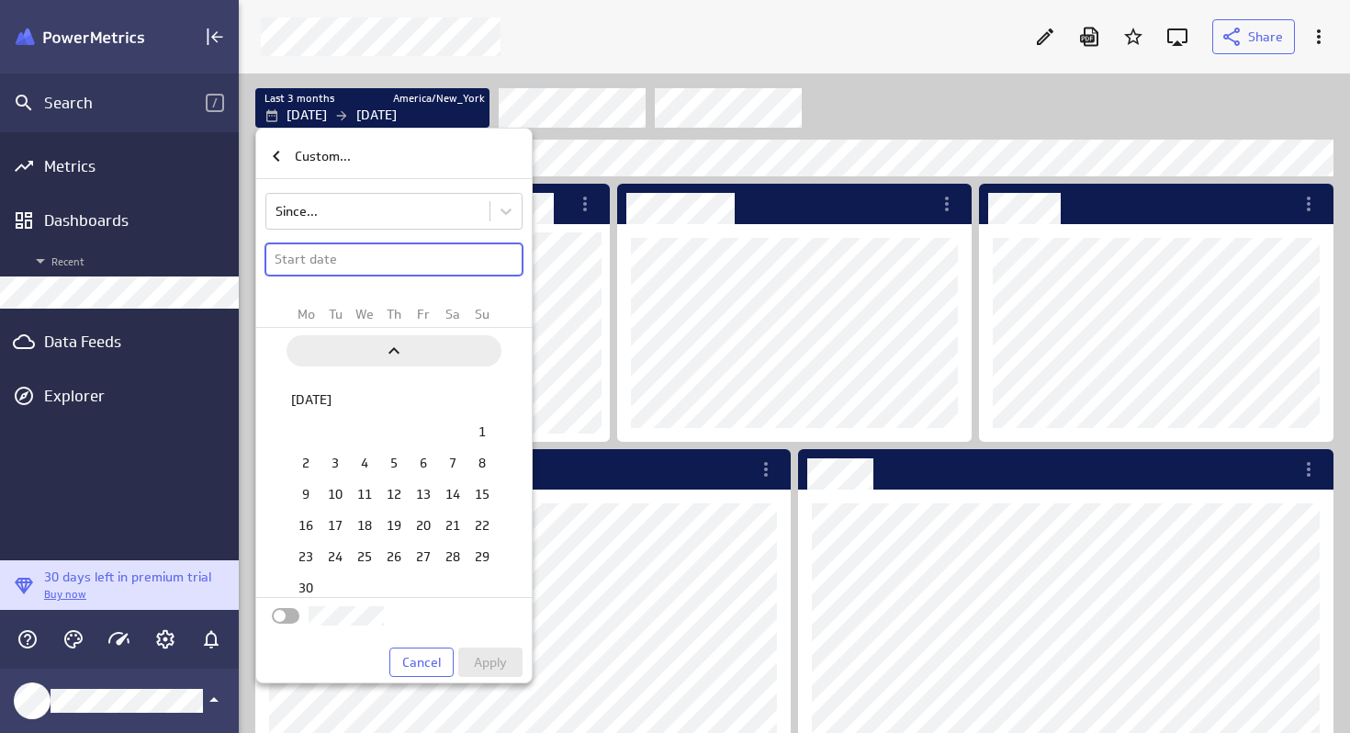
click at [395, 348] on icon "Previous" at bounding box center [394, 350] width 11 height 6
click at [395, 348] on table "1 2 3 4 5 6 7 8 9 10 11 12 13 14 15 16 17 18 19 20 21 22 23 24 25 26 27 28 29 3…" at bounding box center [394, 295] width 206 height 159
click at [358, 465] on td "1" at bounding box center [364, 456] width 29 height 28
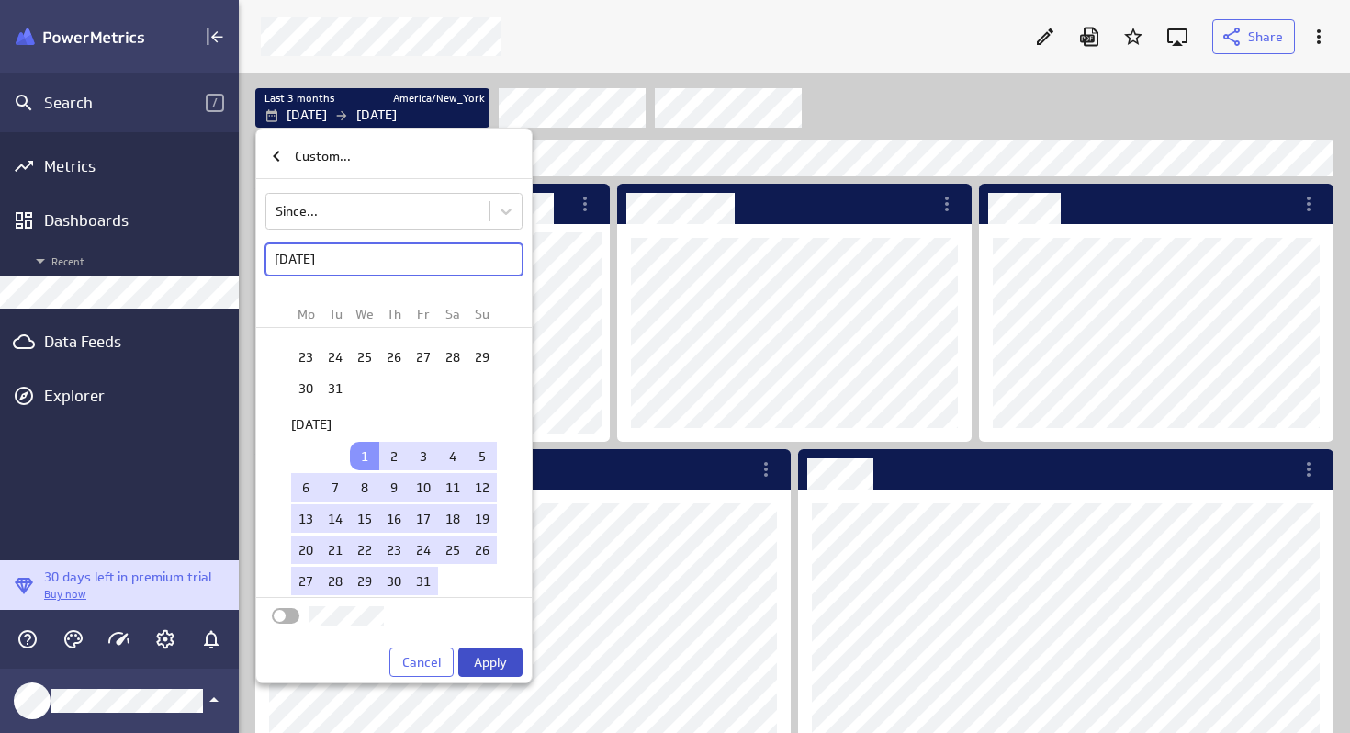
click at [473, 666] on button "Apply" at bounding box center [490, 662] width 64 height 29
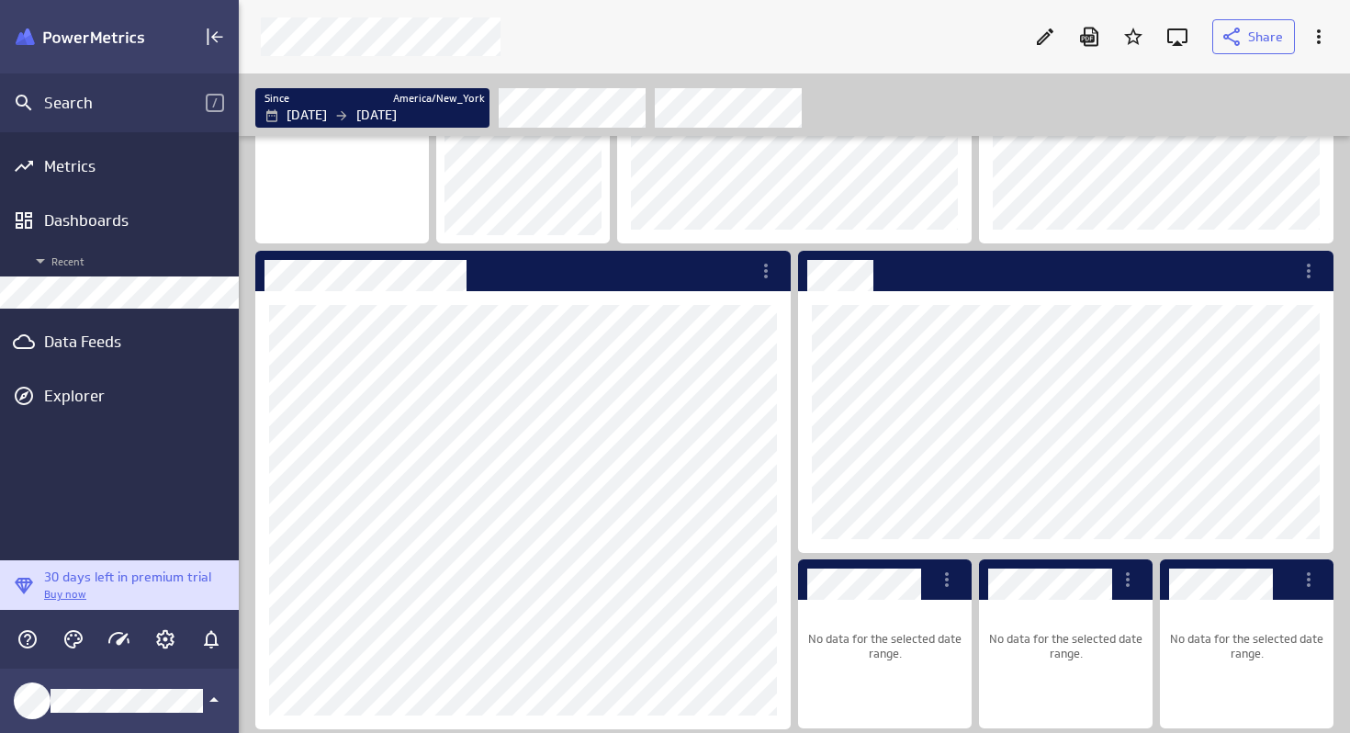
click at [64, 600] on p "Buy now" at bounding box center [127, 595] width 167 height 16
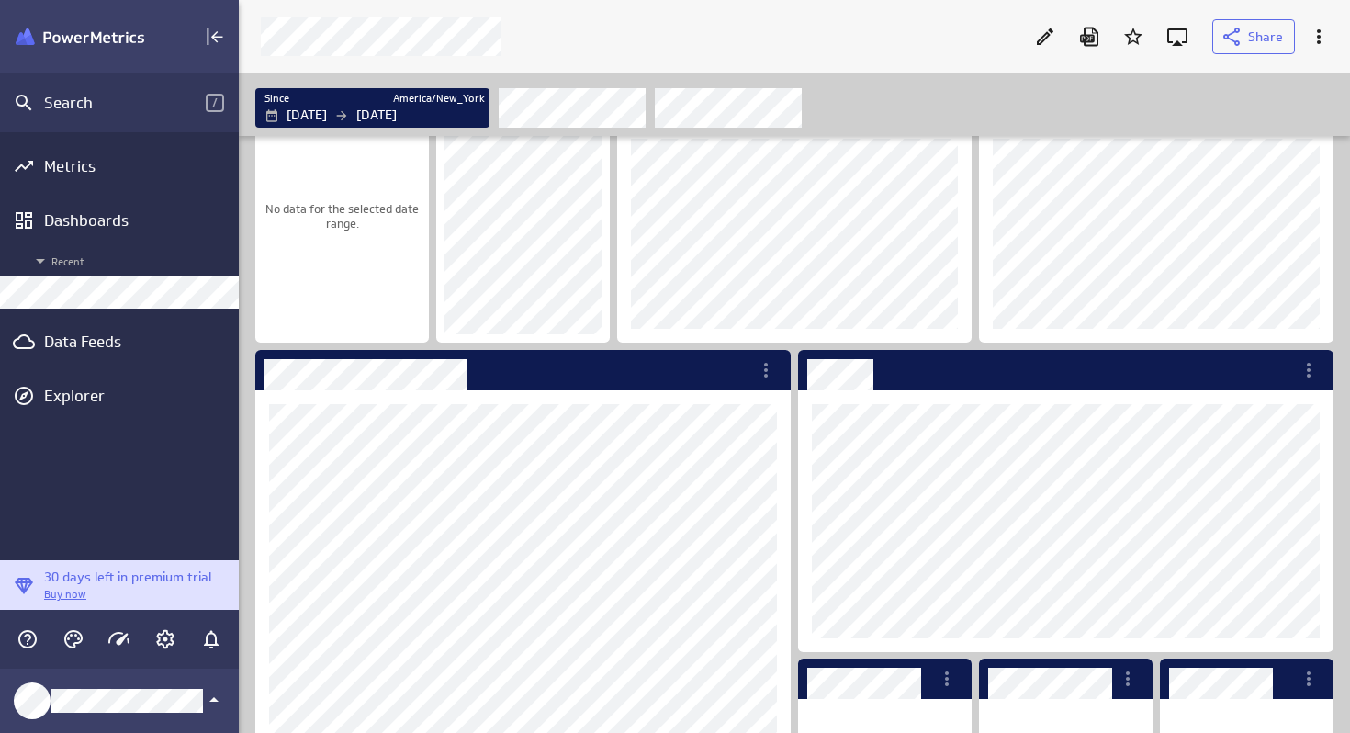
scroll to position [80, 0]
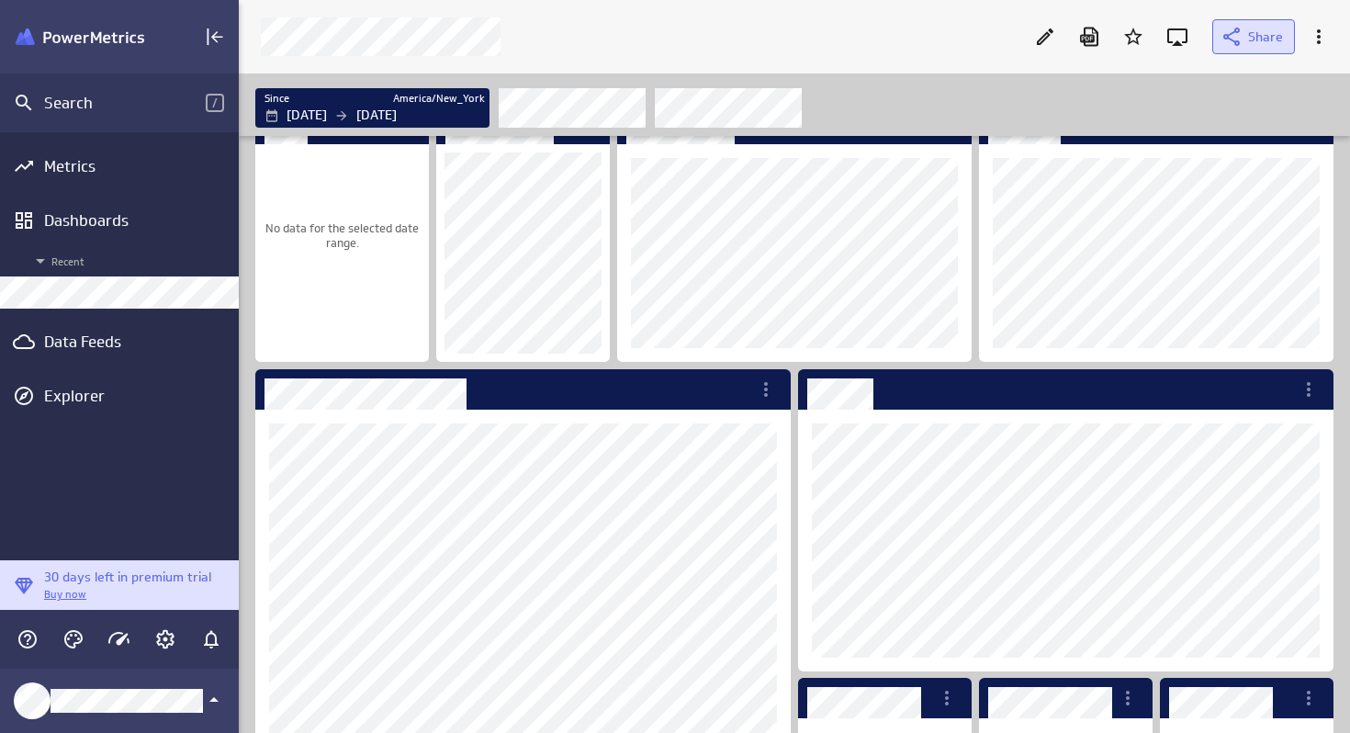
click at [1269, 41] on span "Share" at bounding box center [1265, 36] width 35 height 17
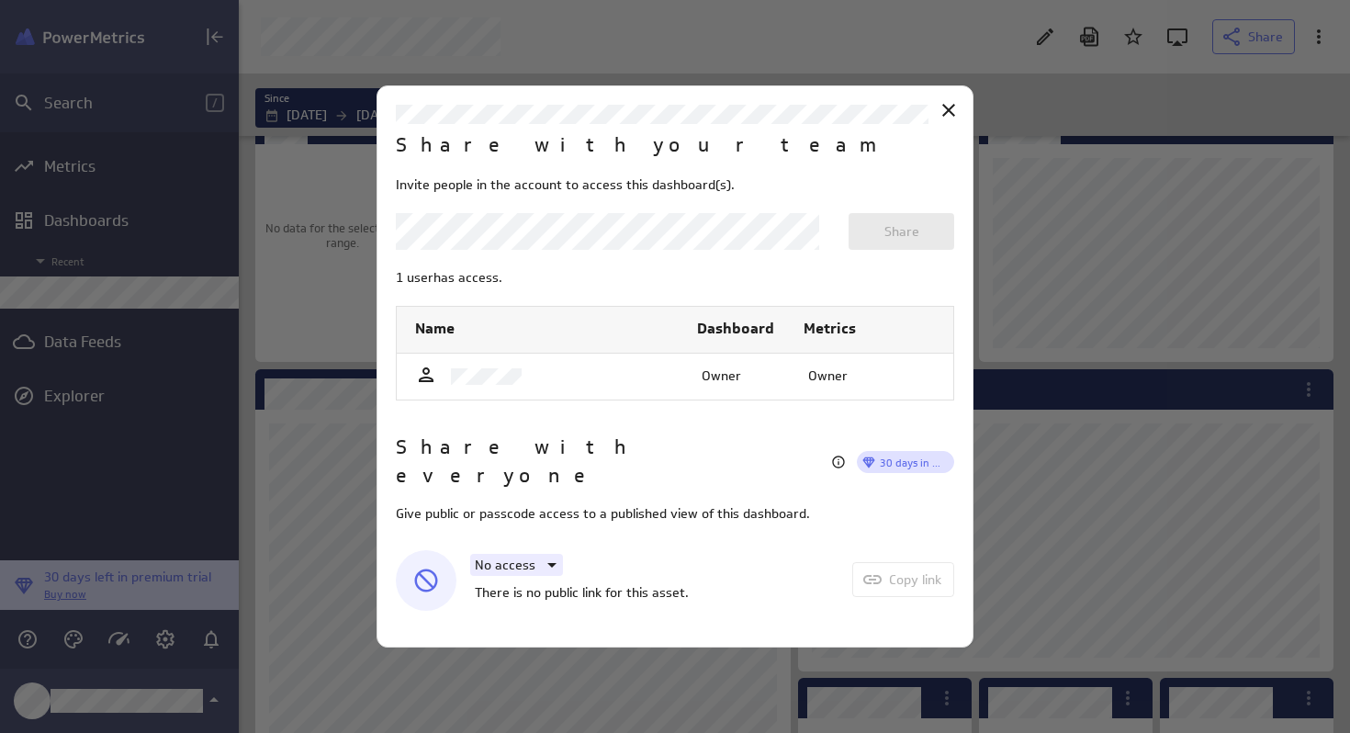
click at [549, 563] on icon at bounding box center [551, 565] width 9 height 5
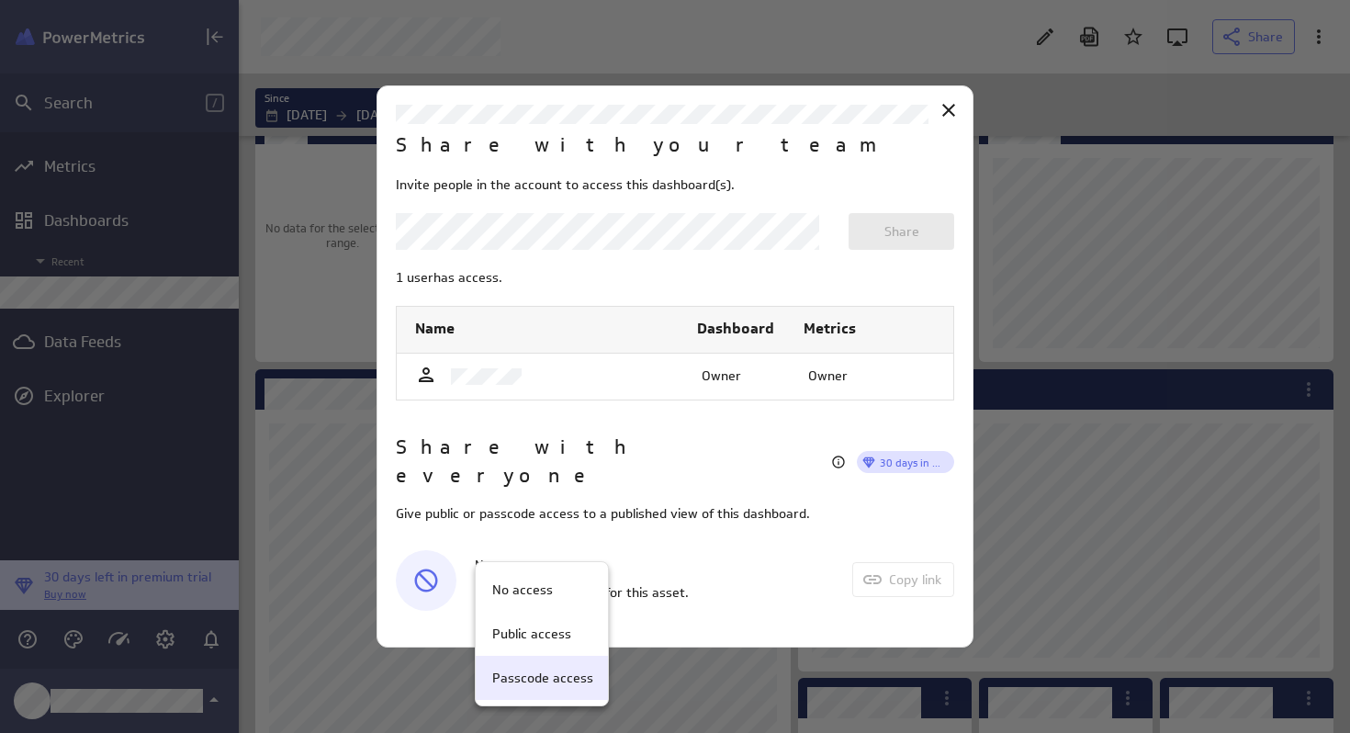
click at [508, 680] on p "Passcode access" at bounding box center [542, 678] width 101 height 19
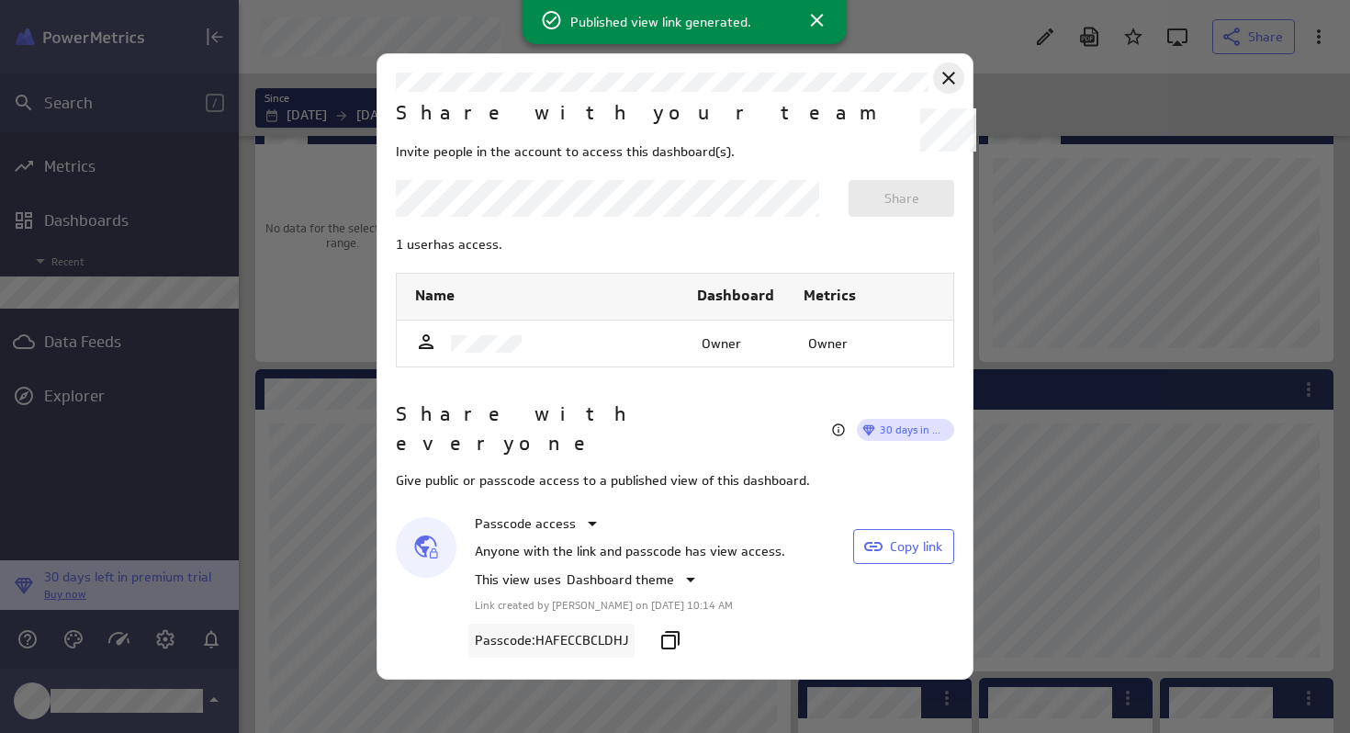
click at [945, 85] on icon at bounding box center [949, 78] width 22 height 22
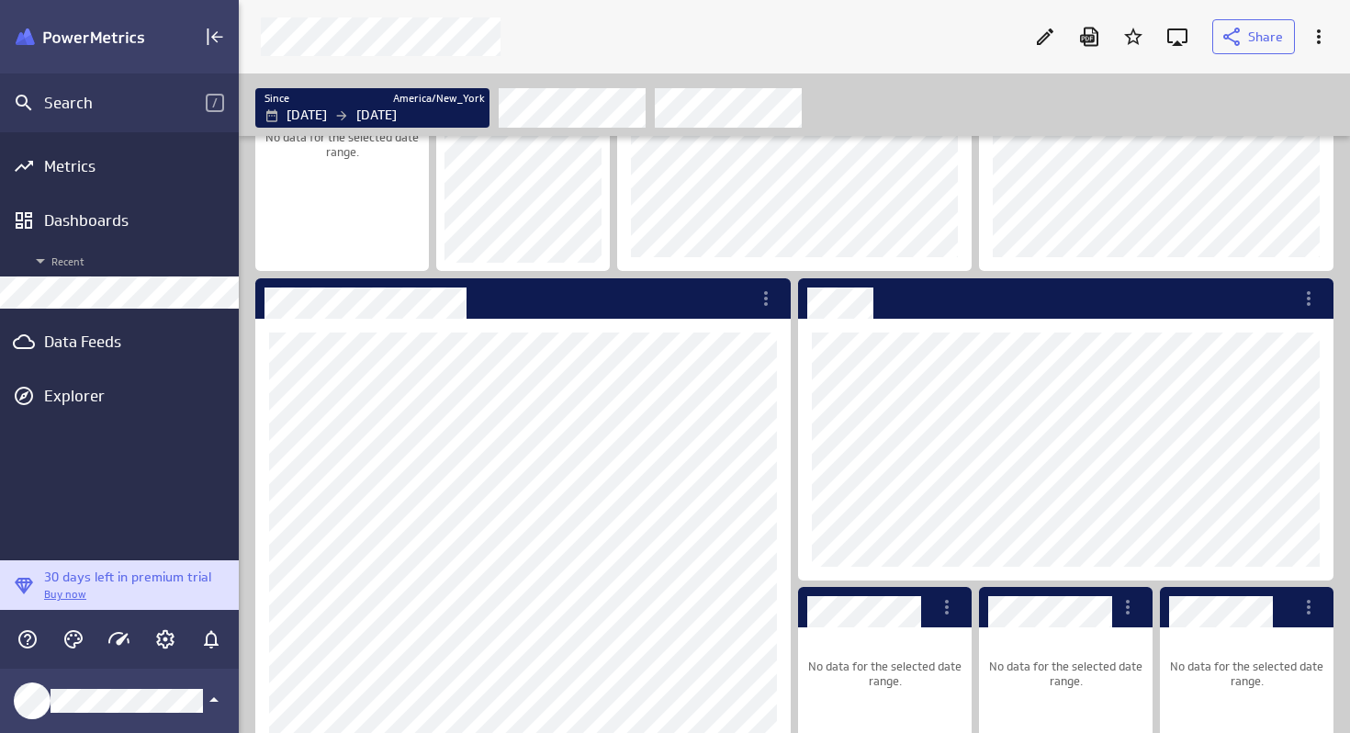
scroll to position [198, 0]
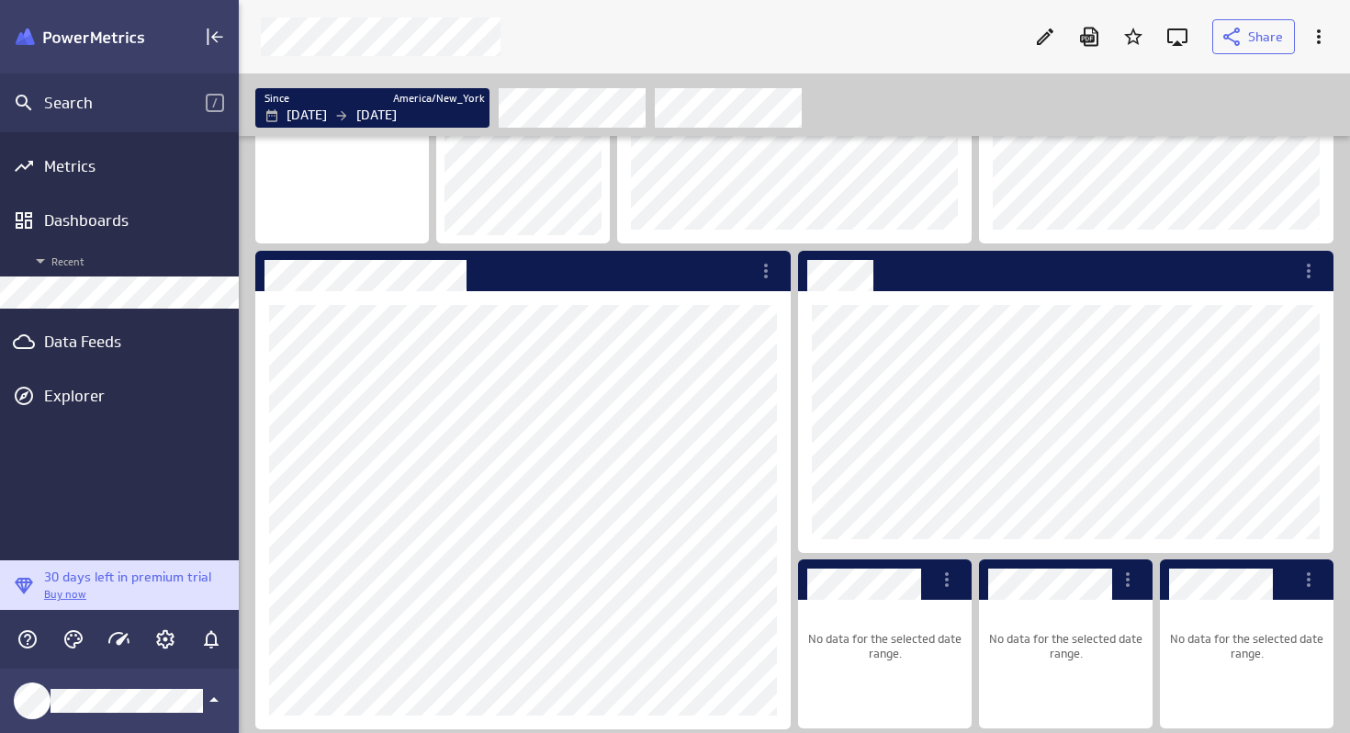
click at [872, 106] on div "Filters" at bounding box center [916, 107] width 834 height 40
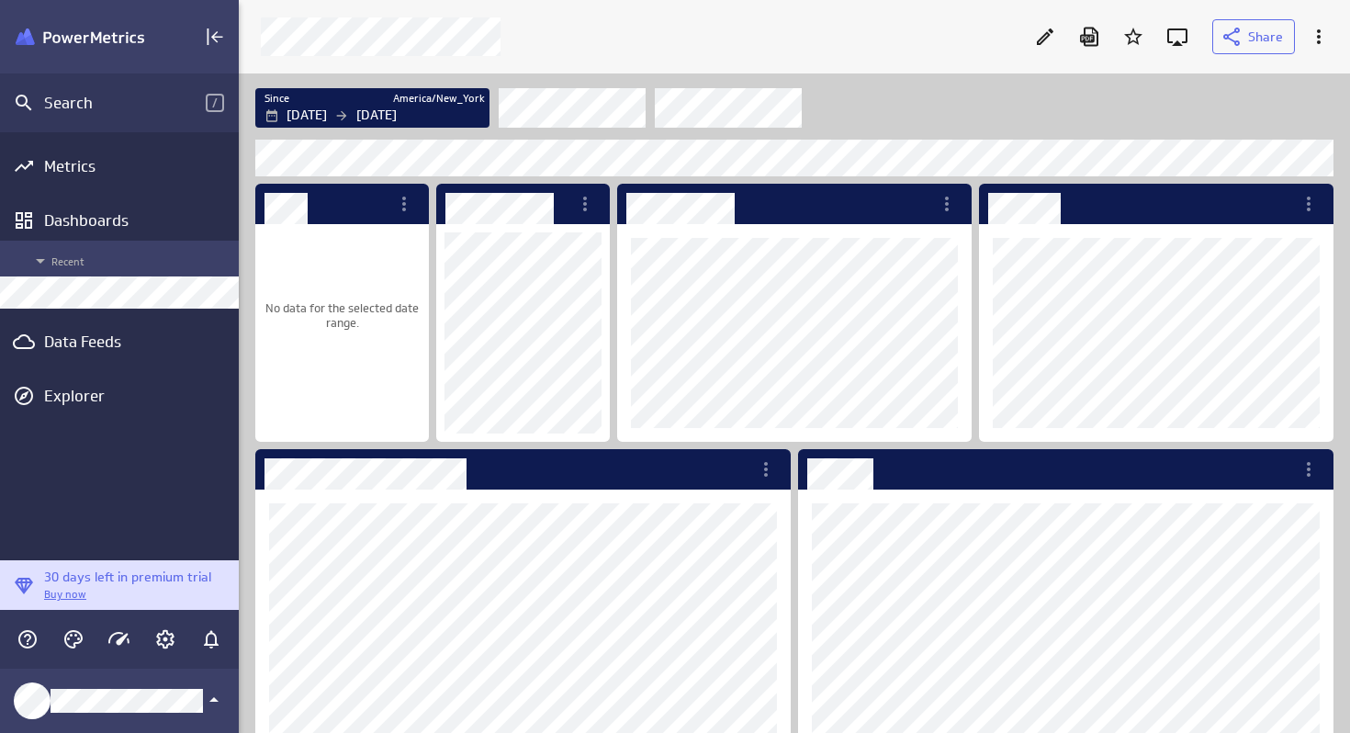
click at [70, 259] on span "Recent" at bounding box center [129, 261] width 200 height 22
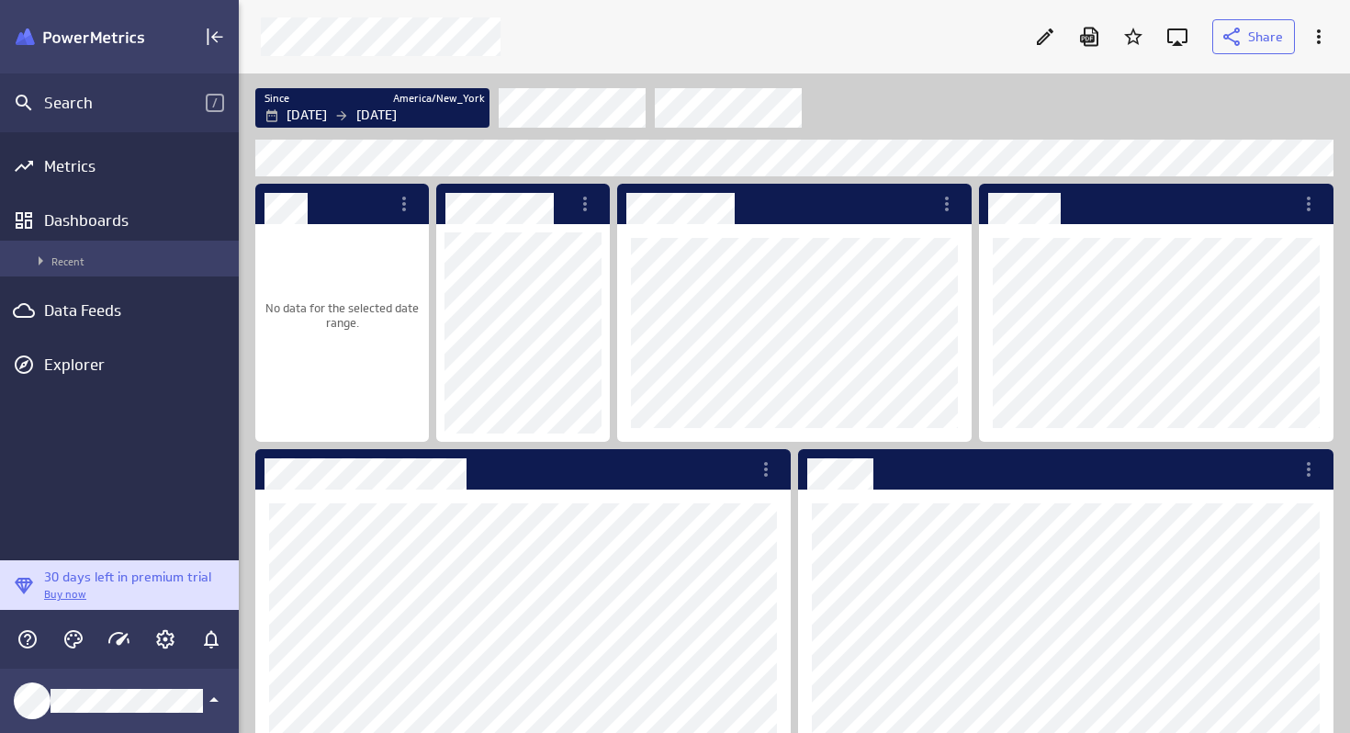
click at [70, 259] on span "Recent" at bounding box center [129, 261] width 200 height 22
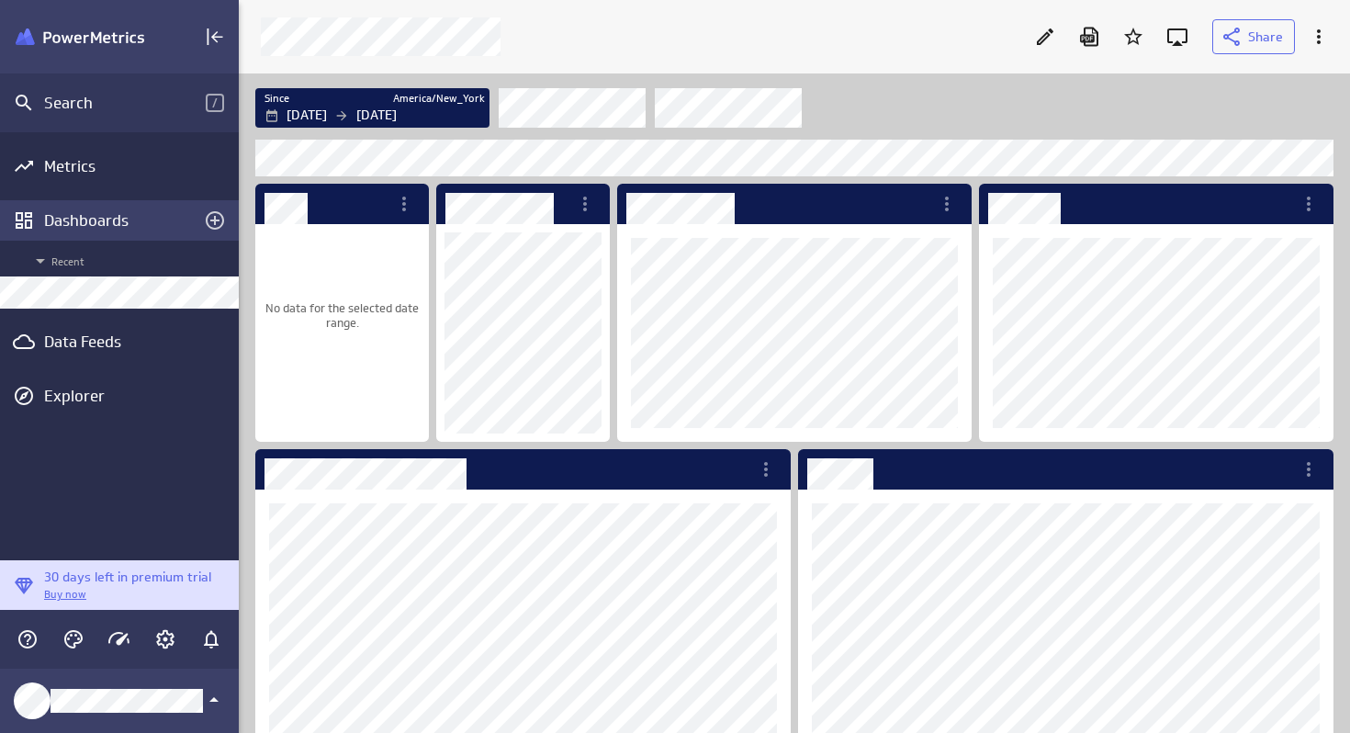
click at [76, 220] on div "Dashboards" at bounding box center [119, 220] width 151 height 20
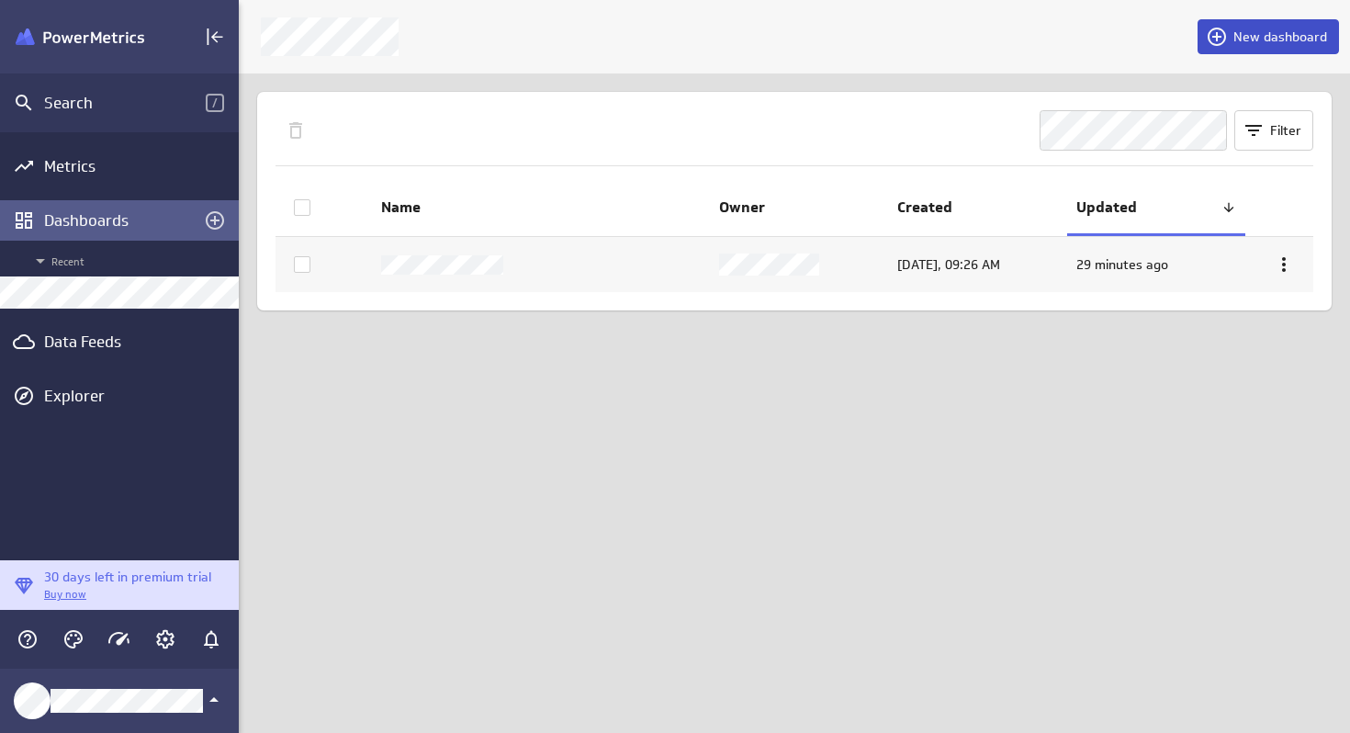
click at [1244, 36] on span "New dashboard" at bounding box center [1281, 36] width 94 height 17
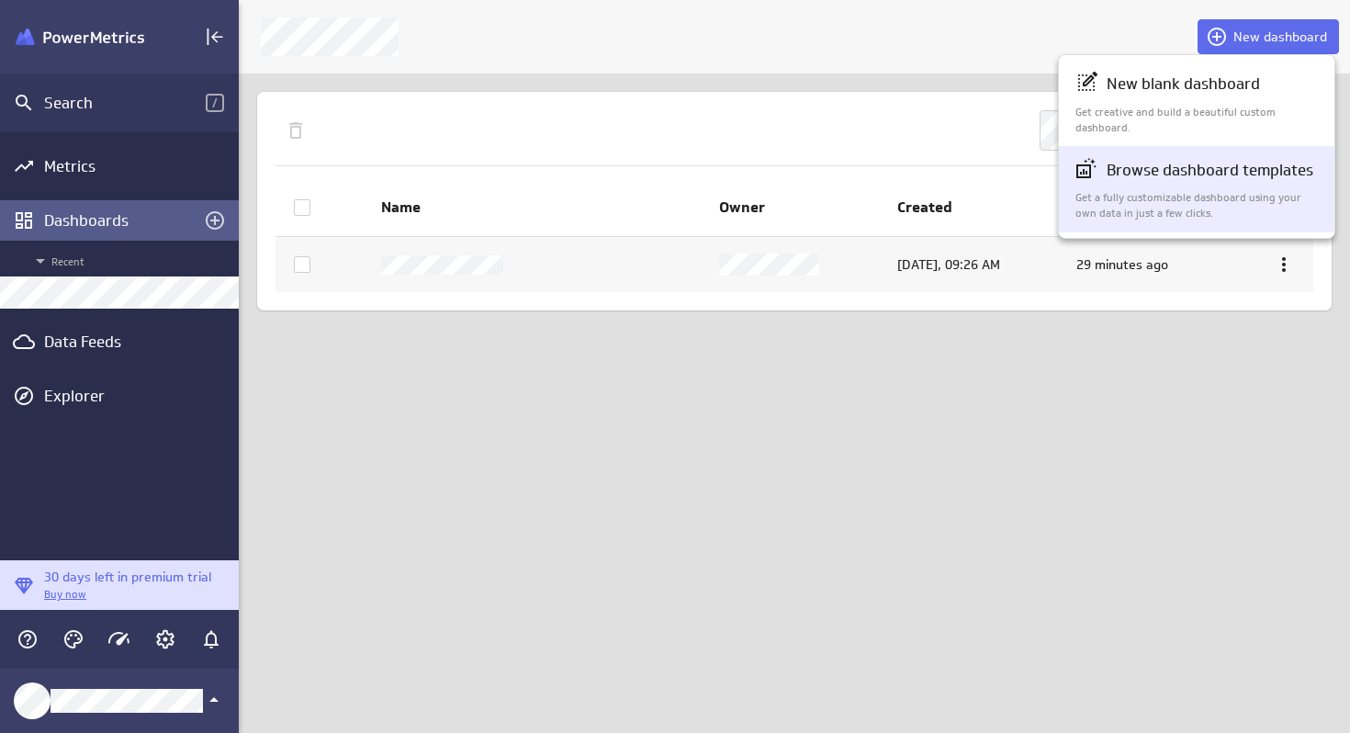
click at [1211, 203] on p "Get a fully customizable dashboard using your own data in just a few clicks." at bounding box center [1198, 205] width 244 height 31
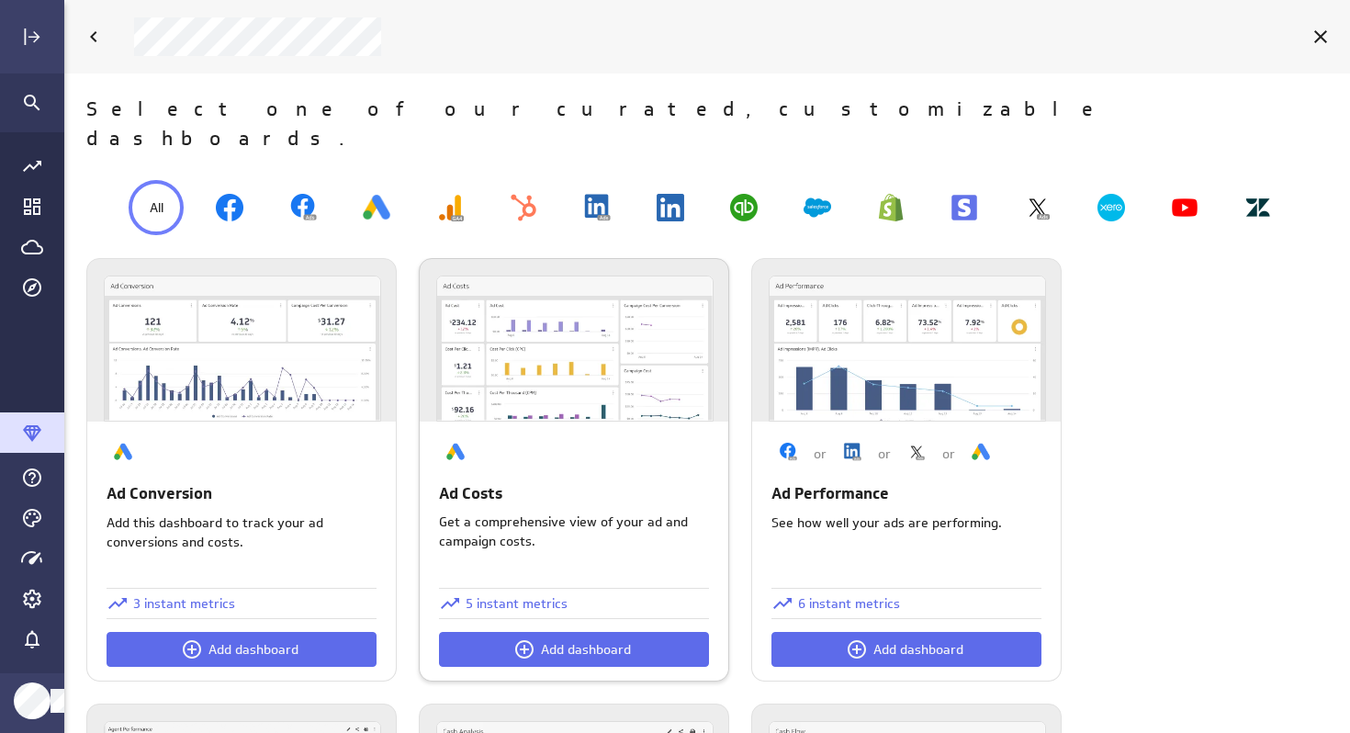
scroll to position [6, 0]
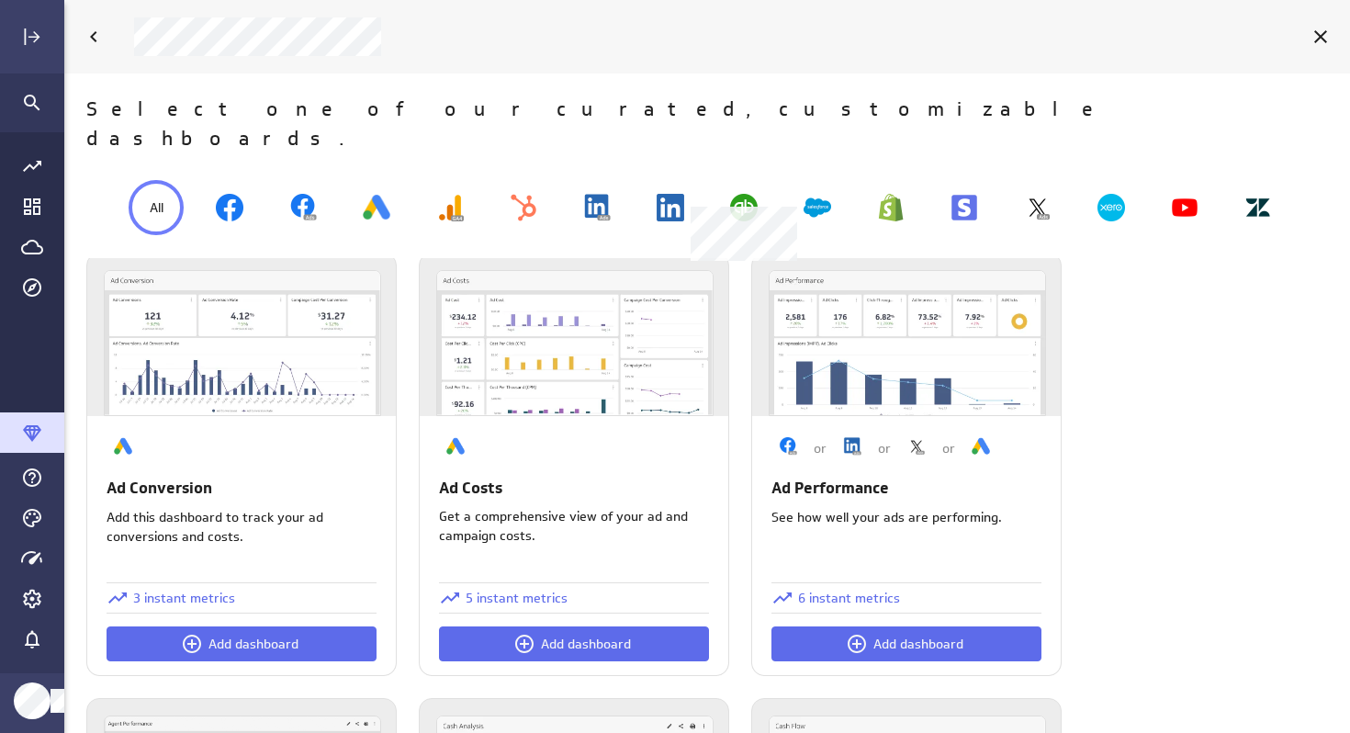
click at [756, 194] on img at bounding box center [744, 208] width 28 height 28
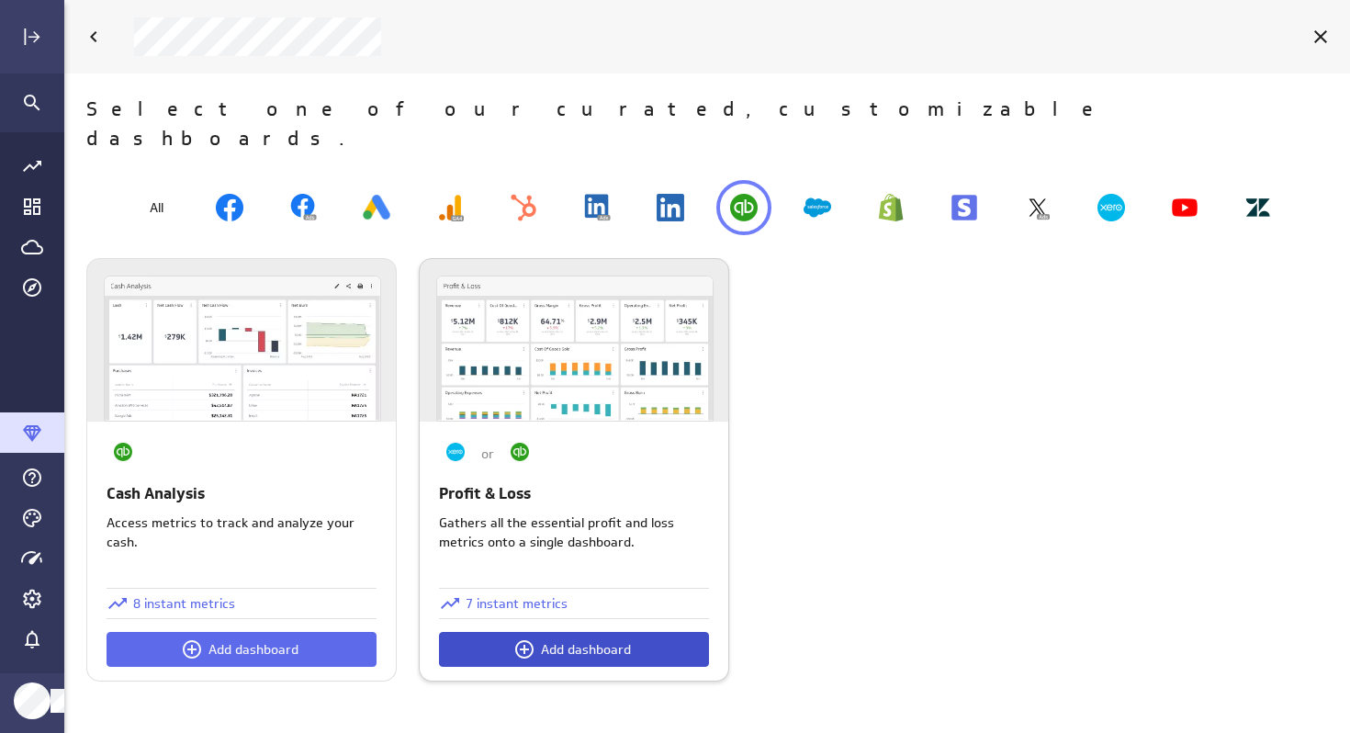
click at [563, 641] on span "Add dashboard" at bounding box center [586, 649] width 90 height 17
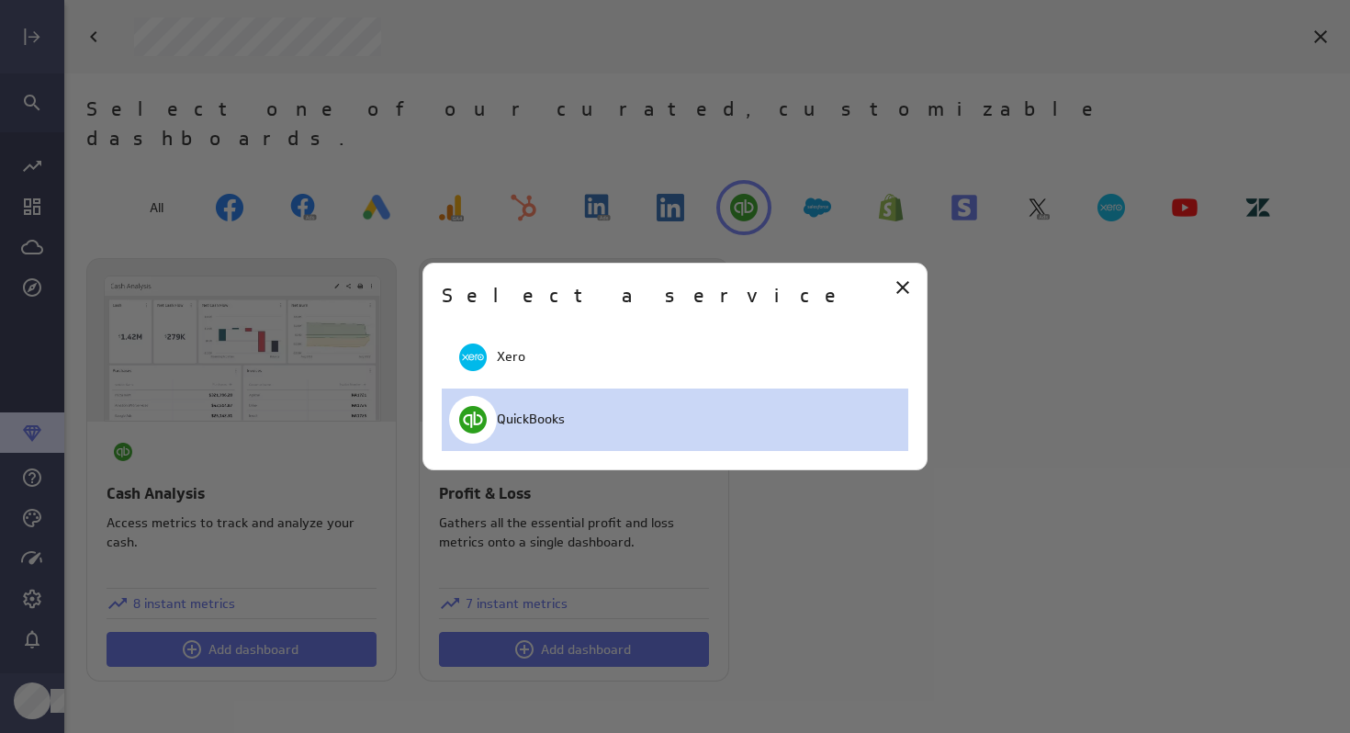
click at [544, 423] on p "QuickBooks" at bounding box center [531, 419] width 68 height 19
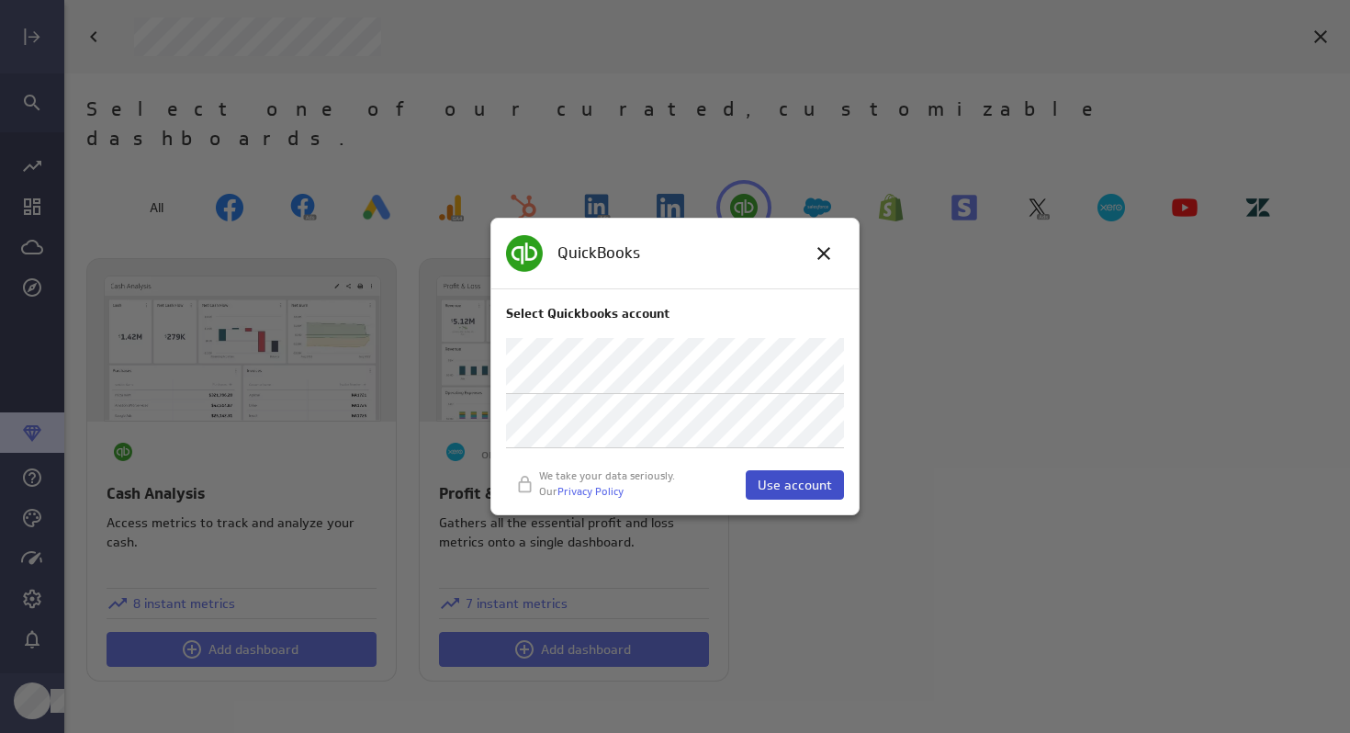
click at [813, 488] on span "Use account" at bounding box center [795, 485] width 74 height 17
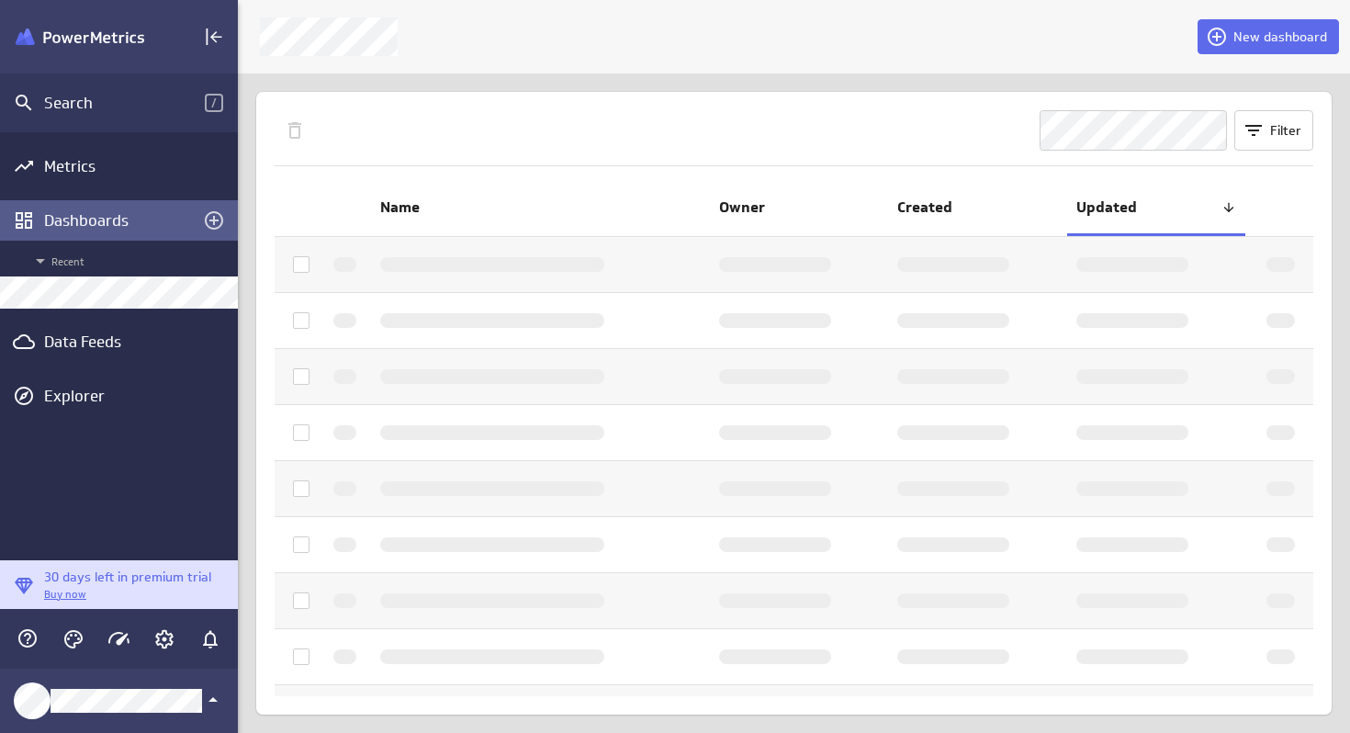
scroll to position [9, 9]
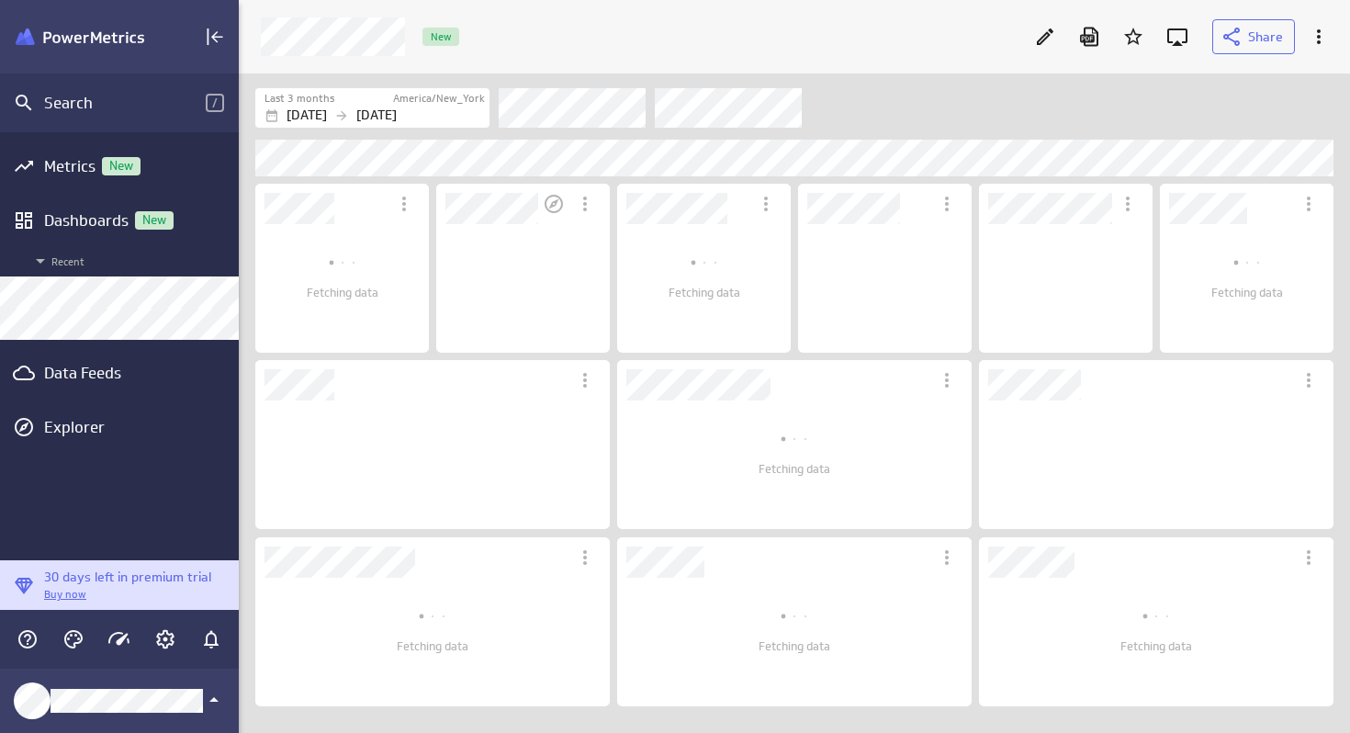
scroll to position [112, 157]
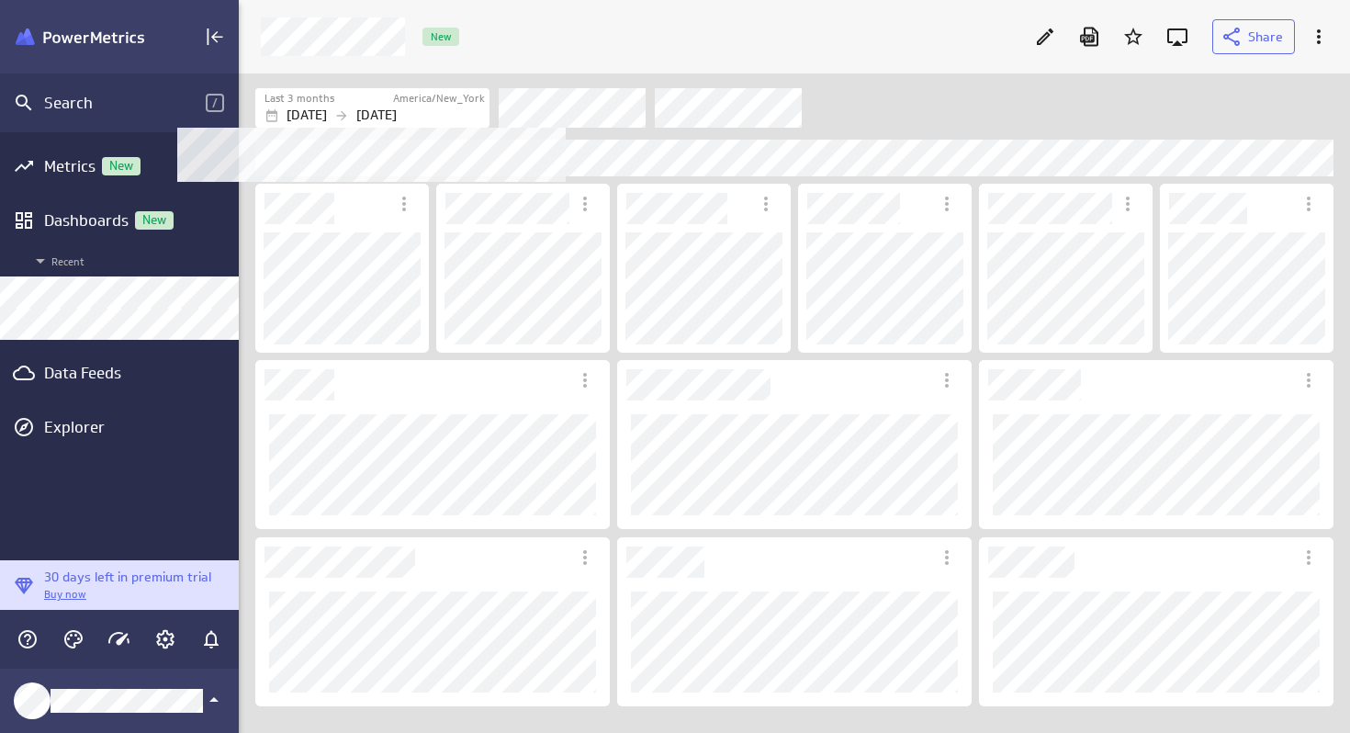
click at [422, 104] on label "America/New_York" at bounding box center [439, 99] width 92 height 16
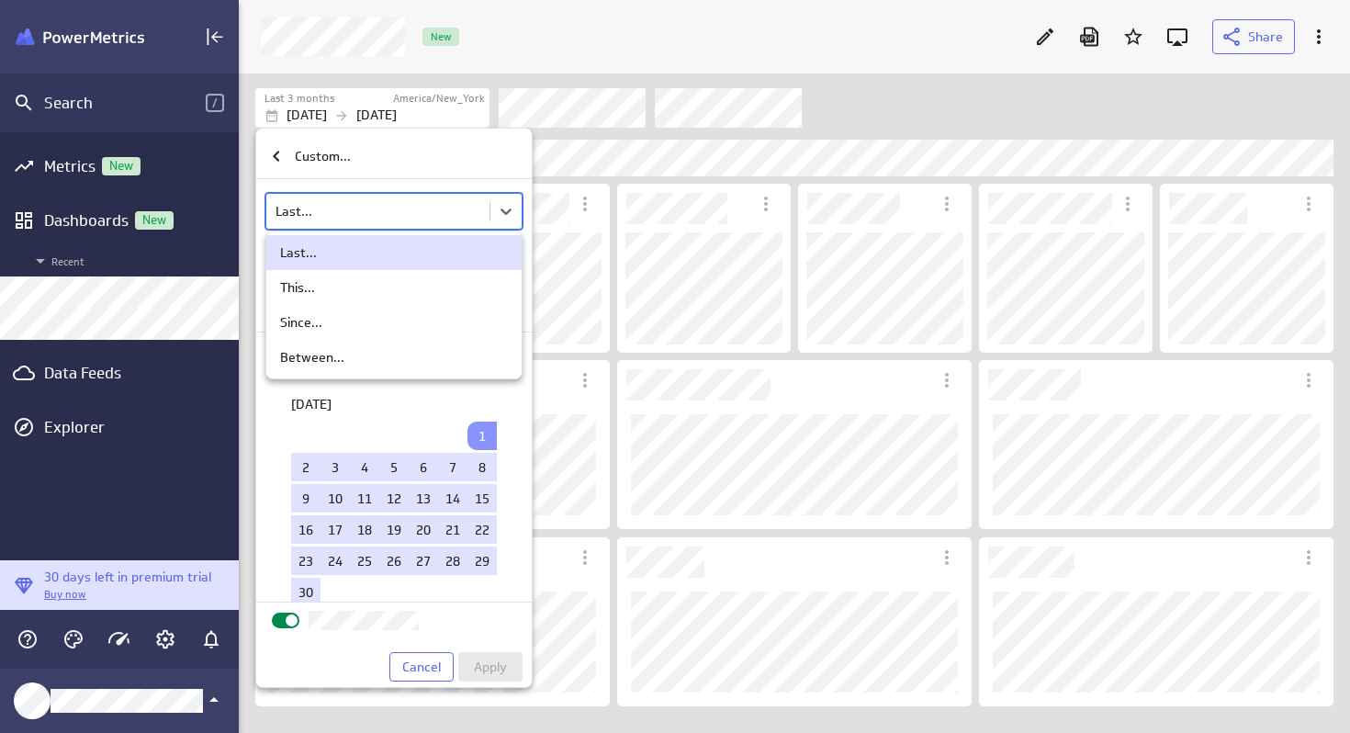
click at [317, 213] on body "Search / Metrics New Dashboards New Recent Data Feeds Explorer 30 days left in …" at bounding box center [675, 366] width 1350 height 733
click at [301, 326] on div "Since..." at bounding box center [301, 322] width 42 height 17
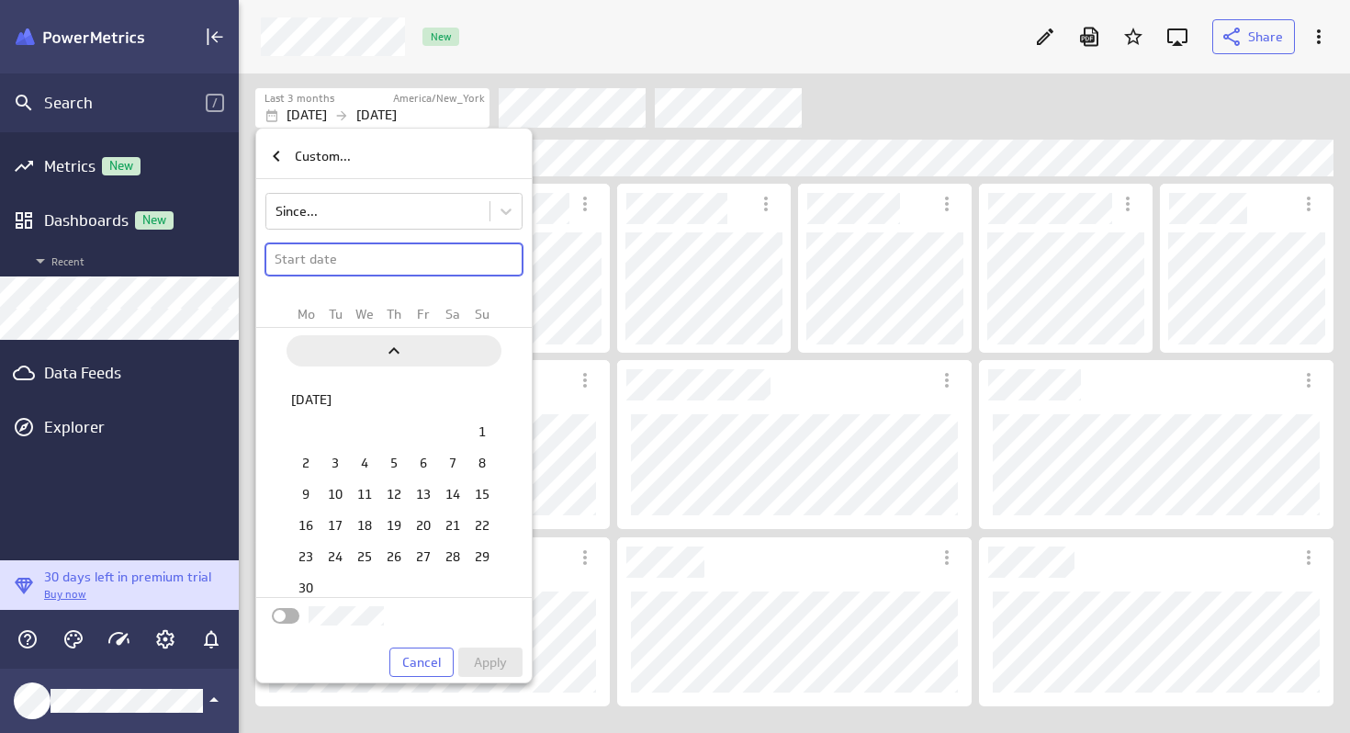
click at [394, 351] on icon "Previous" at bounding box center [394, 351] width 22 height 22
click at [394, 351] on td "29" at bounding box center [393, 358] width 29 height 28
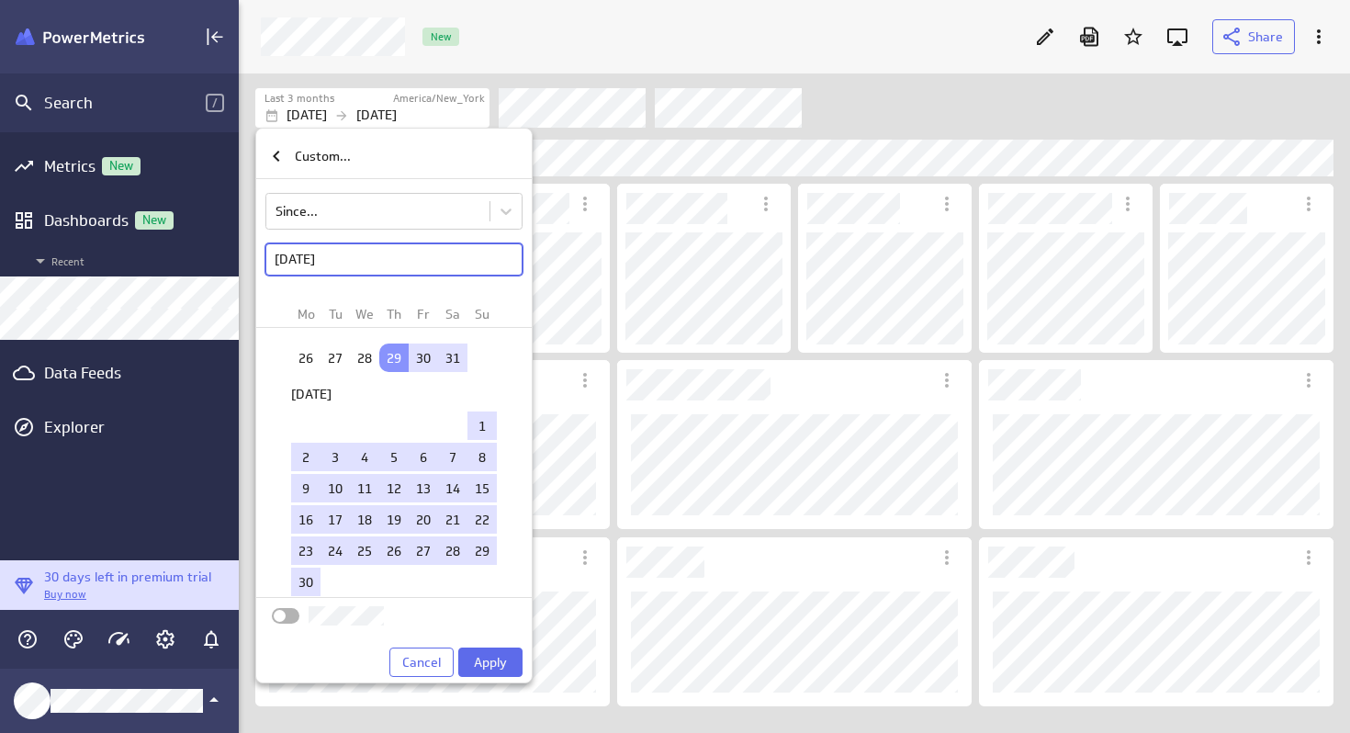
click at [394, 351] on td "29" at bounding box center [393, 358] width 29 height 28
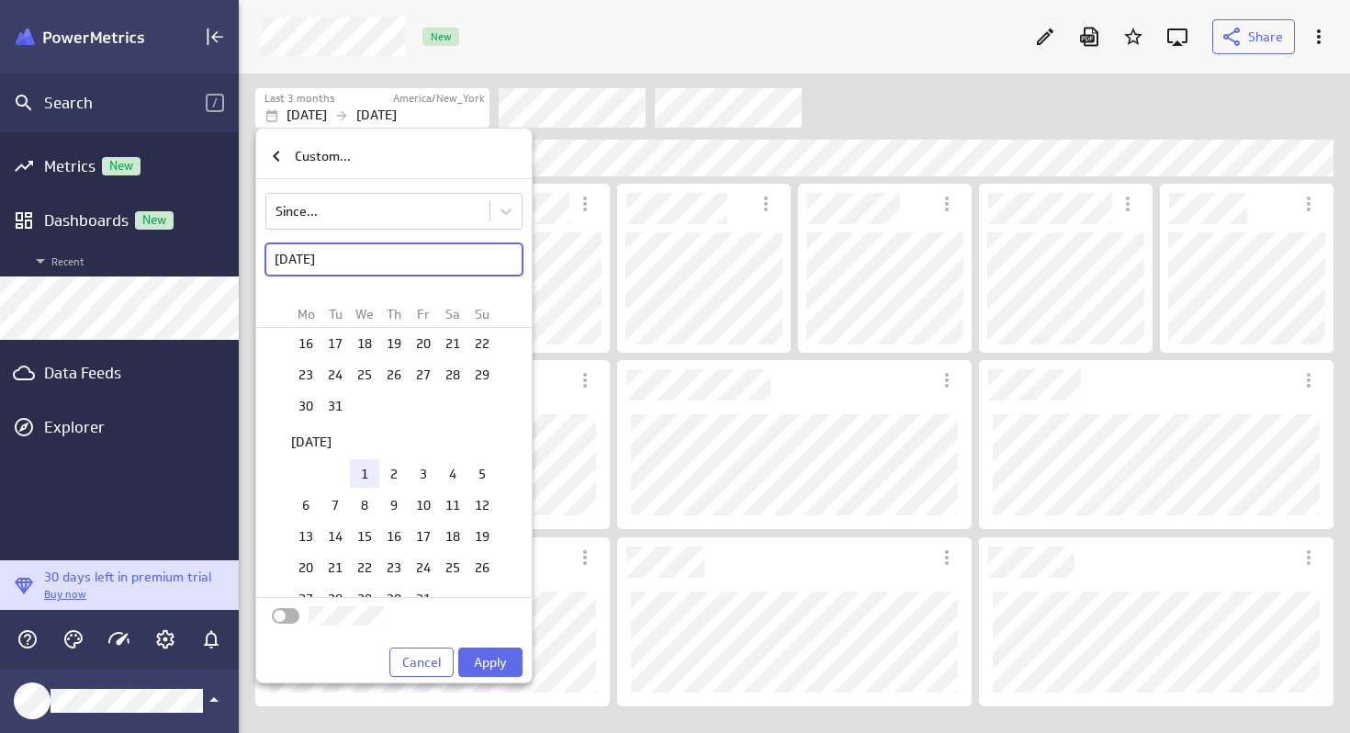
click at [360, 479] on td "1" at bounding box center [364, 473] width 29 height 28
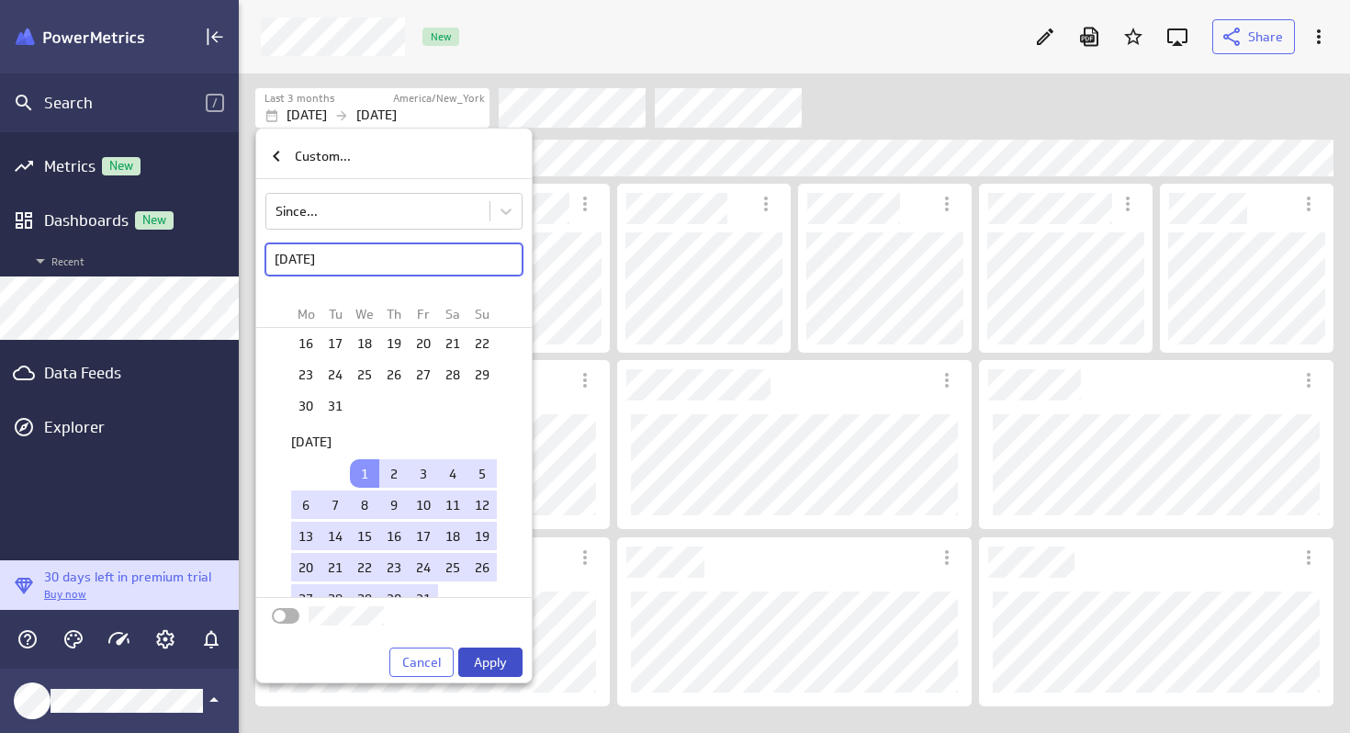
click at [491, 666] on span "Apply" at bounding box center [490, 662] width 33 height 17
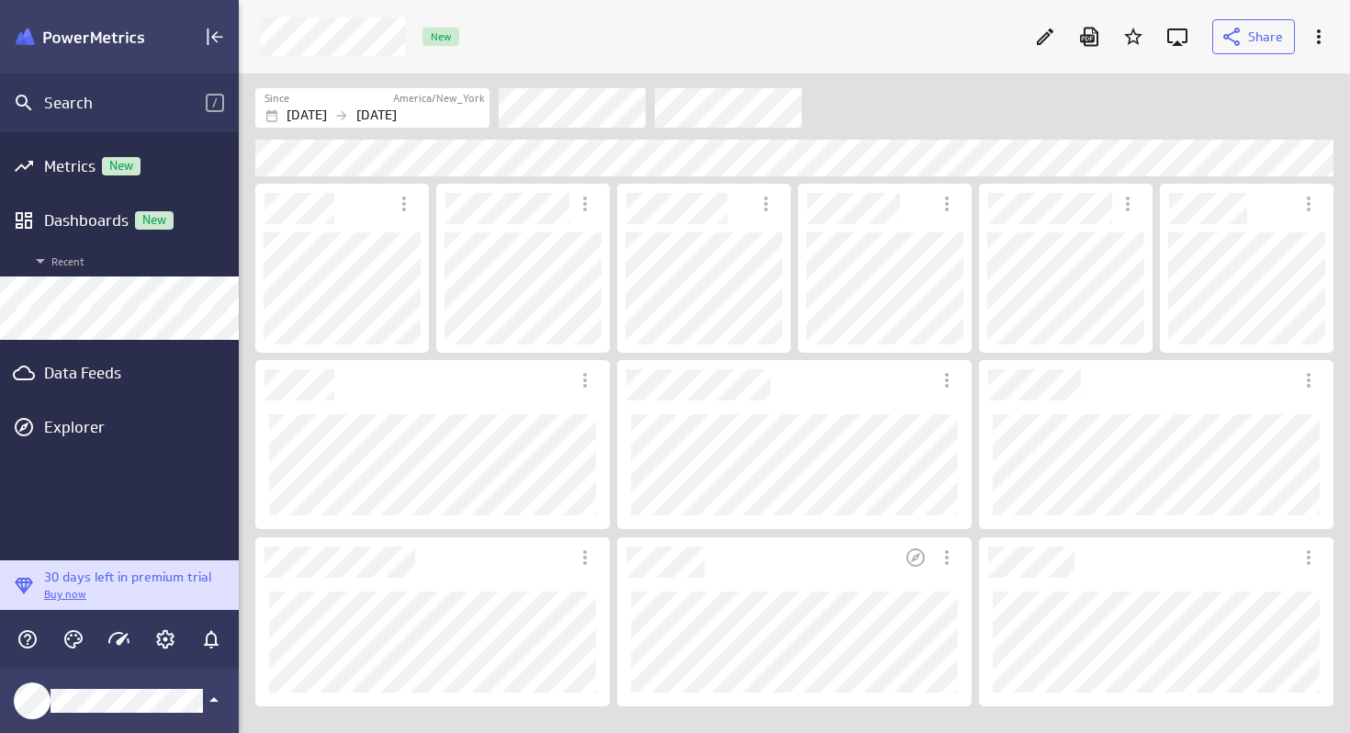
click at [795, 588] on div "Dashboard Widget" at bounding box center [794, 642] width 355 height 129
